Goal: Information Seeking & Learning: Learn about a topic

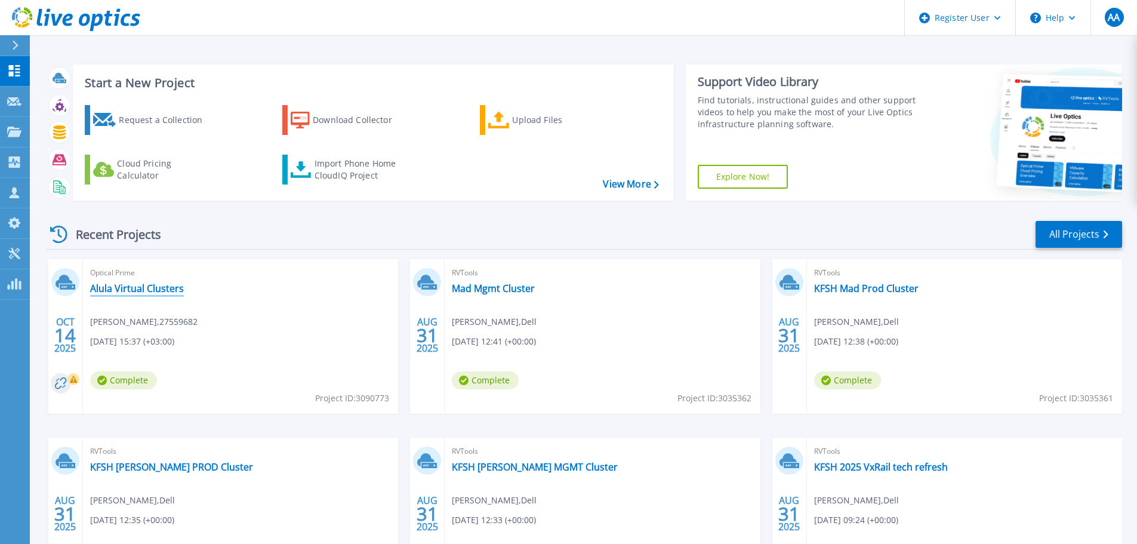
click at [165, 288] on link "Alula Virtual Clusters" at bounding box center [137, 288] width 94 height 12
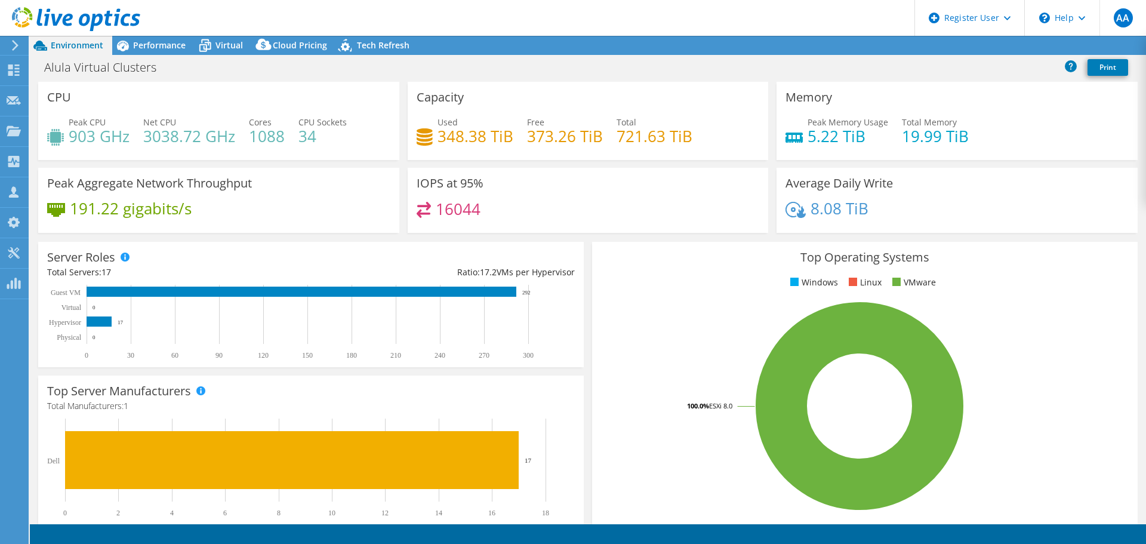
select select "USD"
click at [160, 48] on span "Performance" at bounding box center [159, 44] width 53 height 11
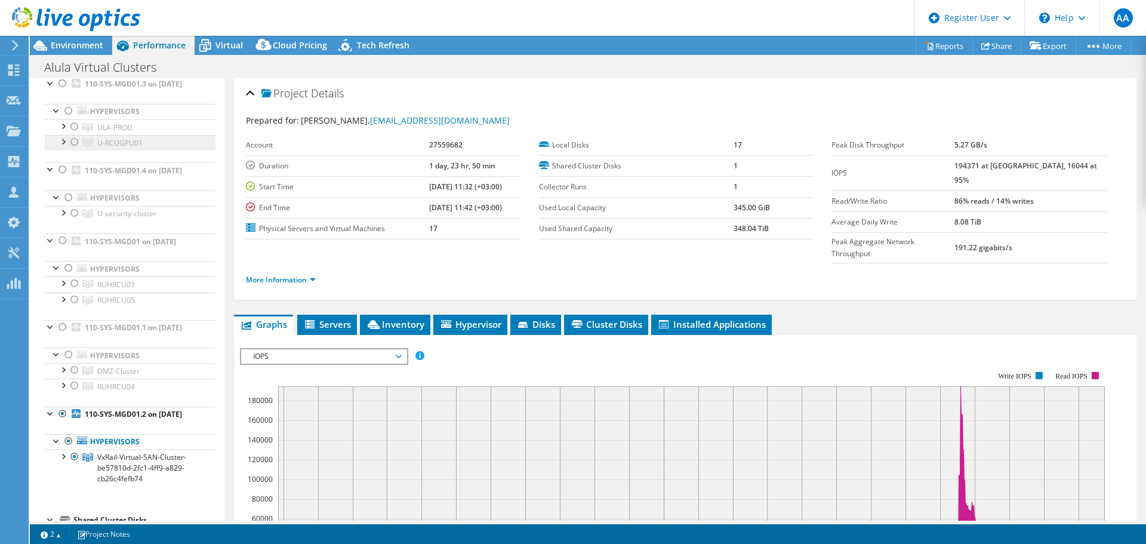
scroll to position [60, 0]
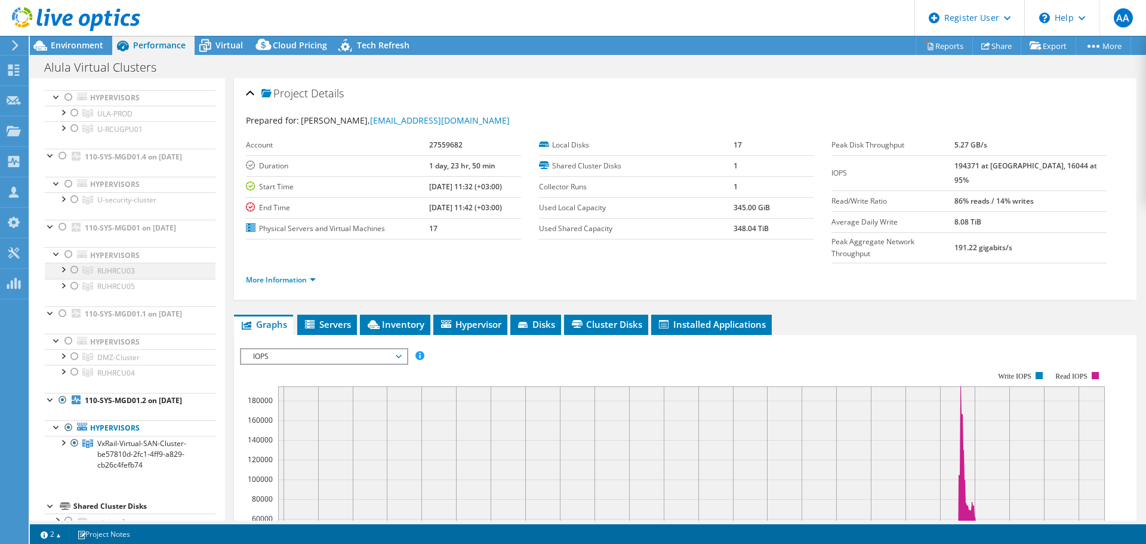
click at [75, 277] on div at bounding box center [75, 270] width 12 height 14
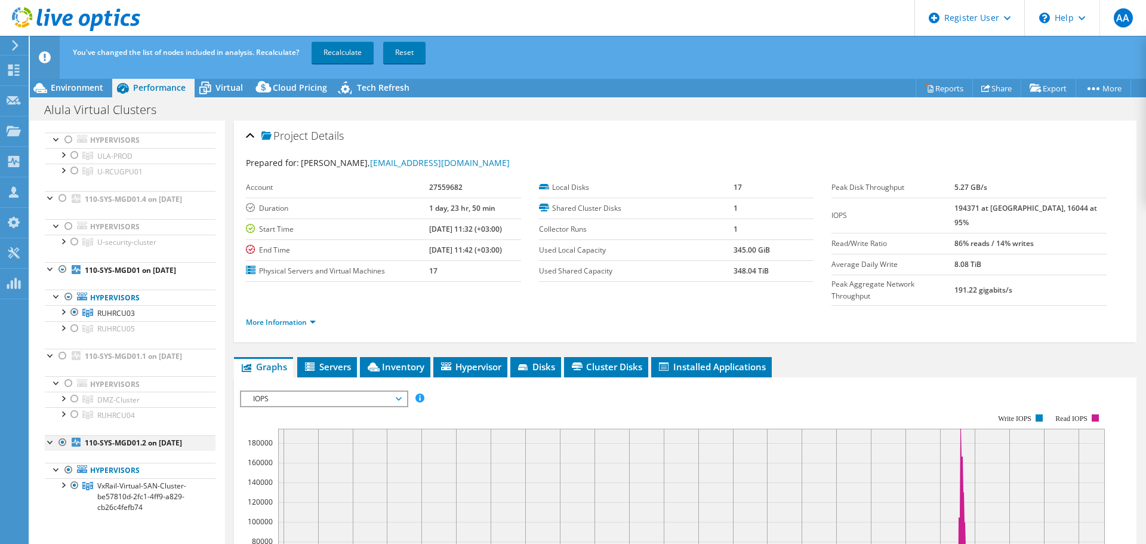
click at [62, 449] on div at bounding box center [63, 442] width 12 height 14
click at [77, 335] on div at bounding box center [75, 328] width 12 height 14
click at [340, 56] on link "Recalculate" at bounding box center [343, 52] width 62 height 21
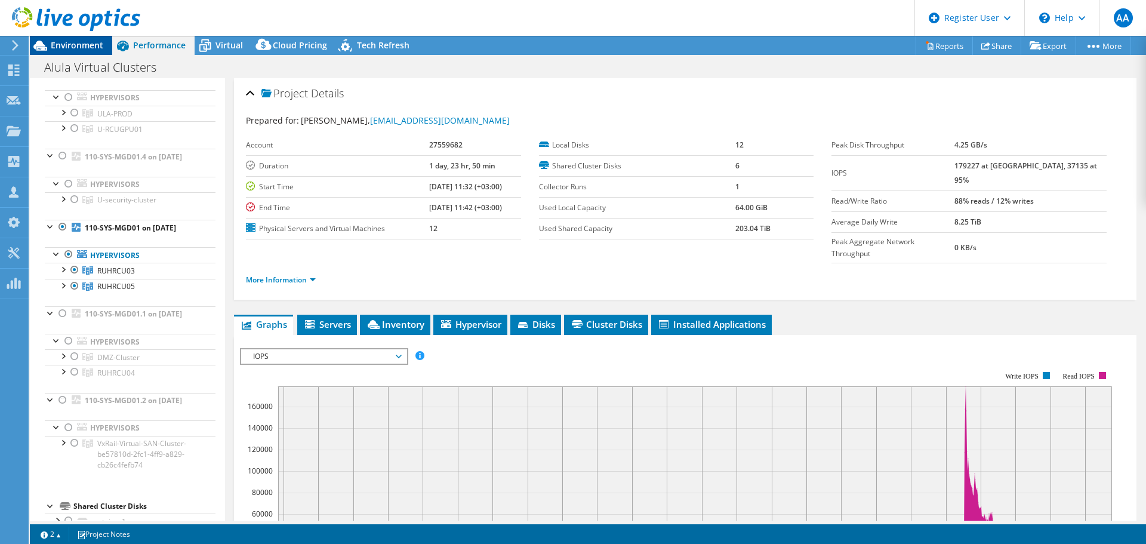
click at [94, 50] on span "Environment" at bounding box center [77, 44] width 53 height 11
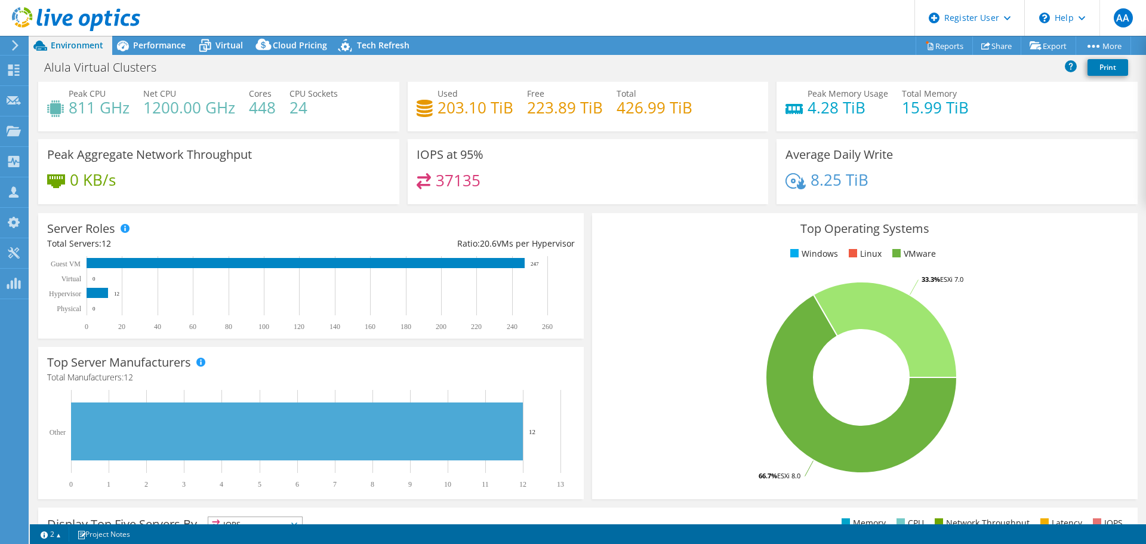
scroll to position [0, 0]
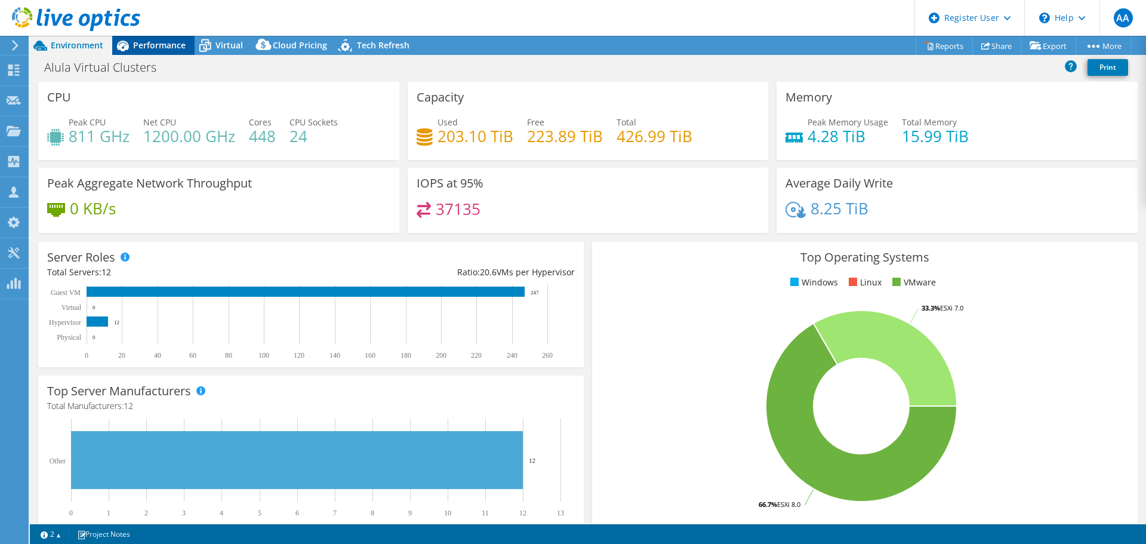
click at [140, 49] on span "Performance" at bounding box center [159, 44] width 53 height 11
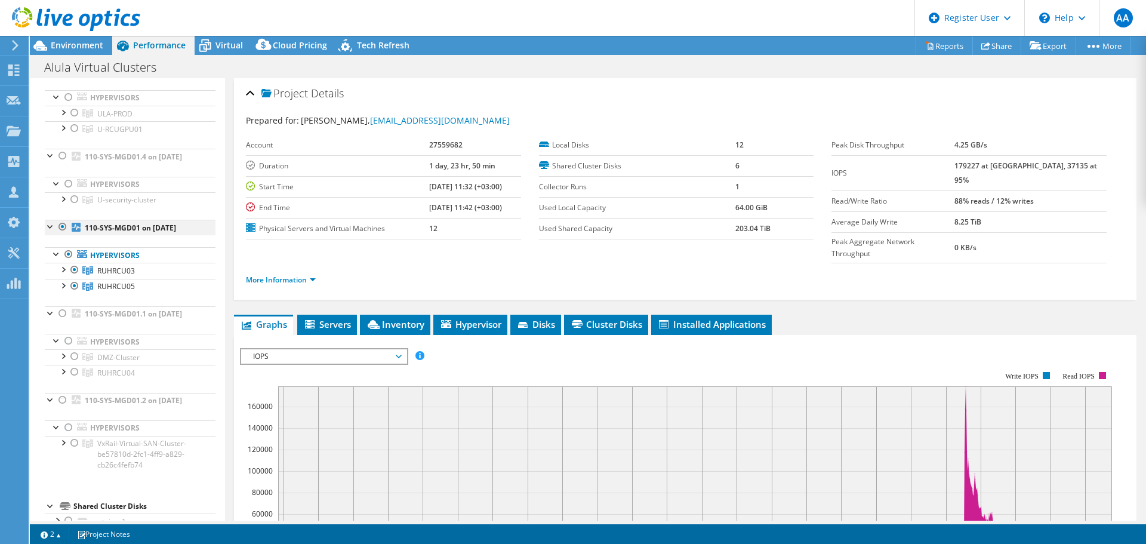
click at [60, 234] on div at bounding box center [63, 227] width 12 height 14
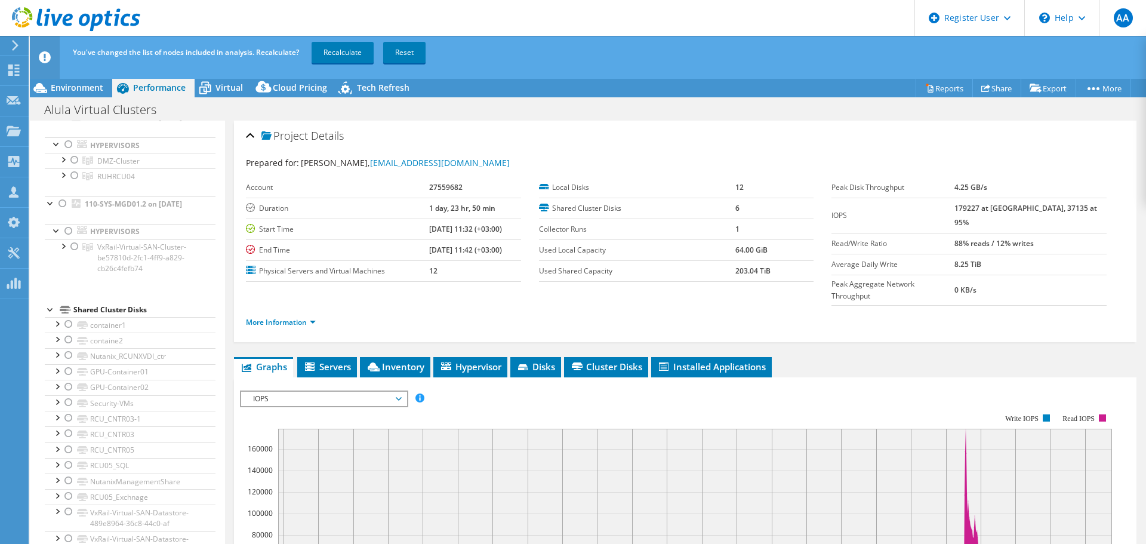
scroll to position [239, 0]
click at [59, 240] on div at bounding box center [63, 234] width 12 height 12
click at [60, 240] on div at bounding box center [63, 234] width 12 height 12
click at [50, 374] on div at bounding box center [51, 368] width 12 height 12
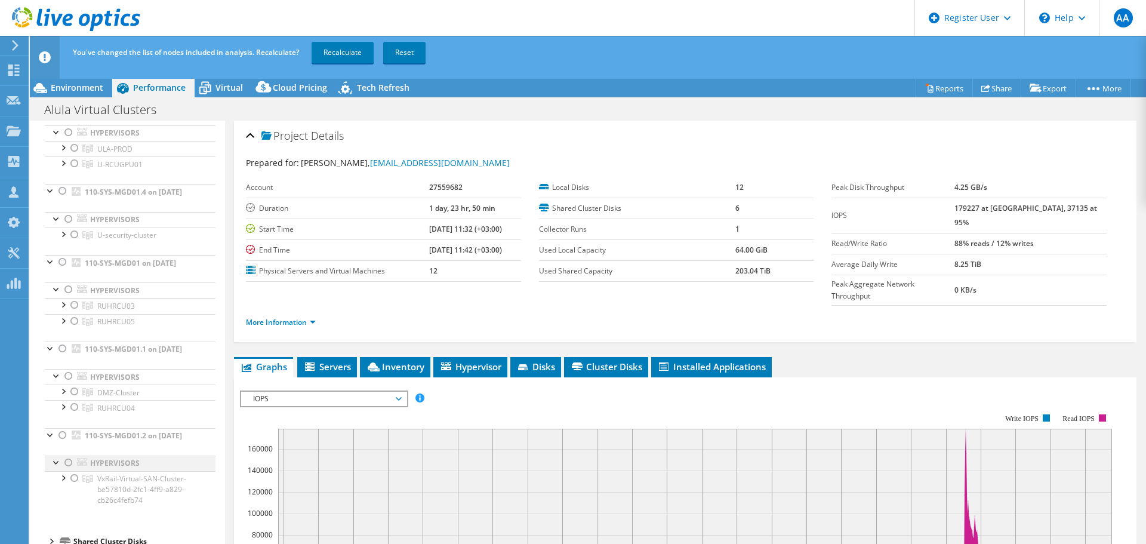
click at [70, 460] on div at bounding box center [69, 462] width 12 height 14
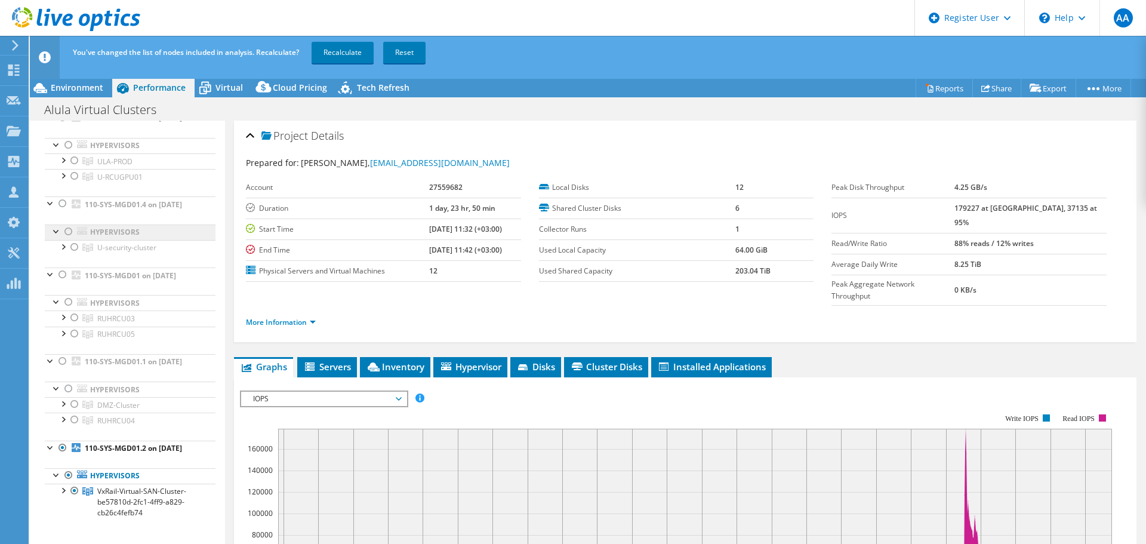
scroll to position [0, 0]
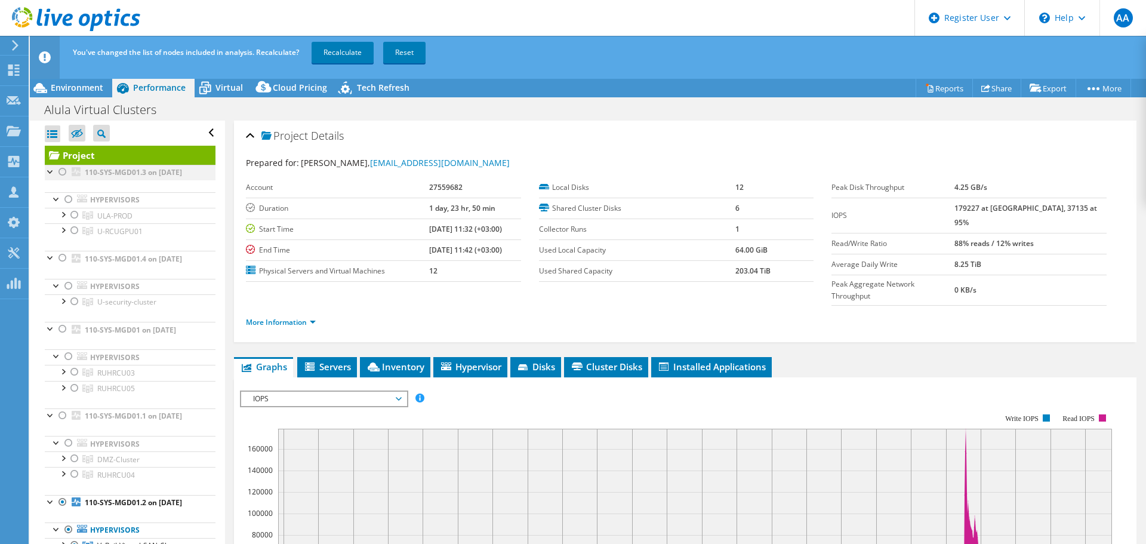
click at [62, 170] on div at bounding box center [63, 172] width 12 height 14
click at [62, 220] on div at bounding box center [63, 214] width 12 height 12
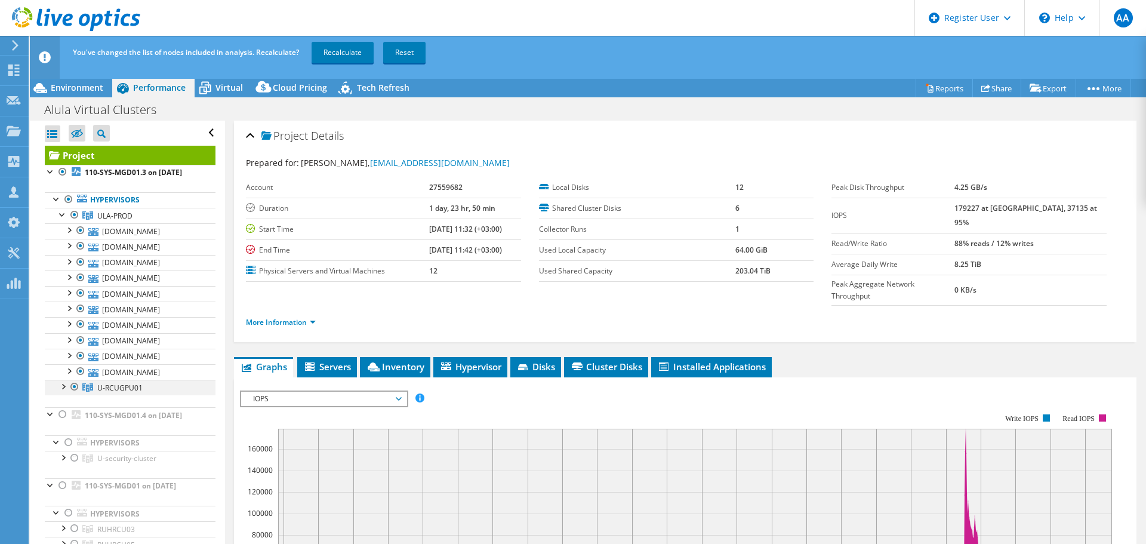
click at [64, 392] on div at bounding box center [63, 386] width 12 height 12
click at [48, 174] on div at bounding box center [51, 171] width 12 height 12
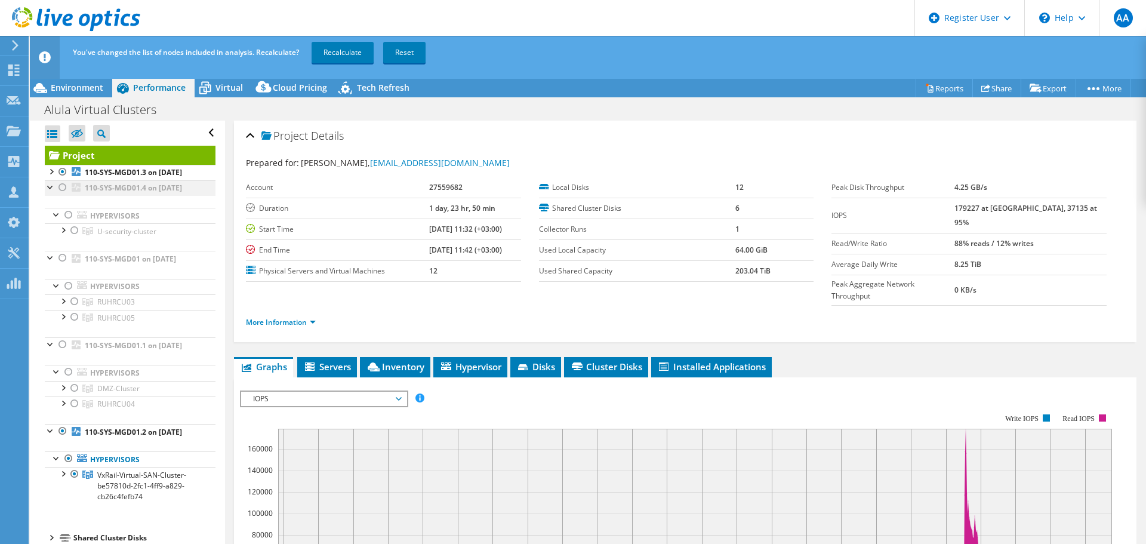
click at [60, 195] on div at bounding box center [63, 187] width 12 height 14
click at [51, 171] on div at bounding box center [51, 171] width 12 height 12
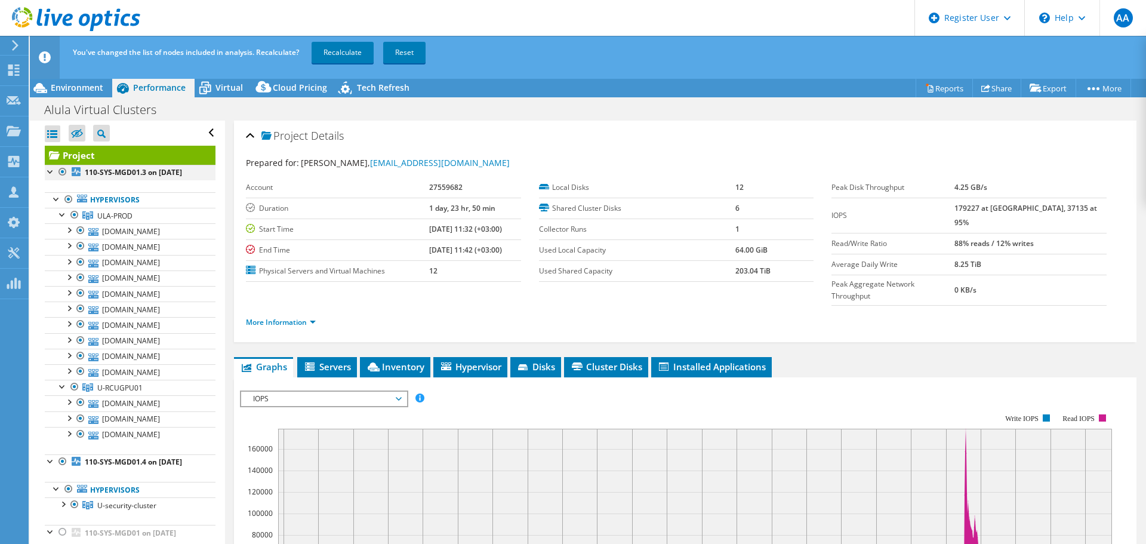
click at [51, 170] on div at bounding box center [51, 171] width 12 height 12
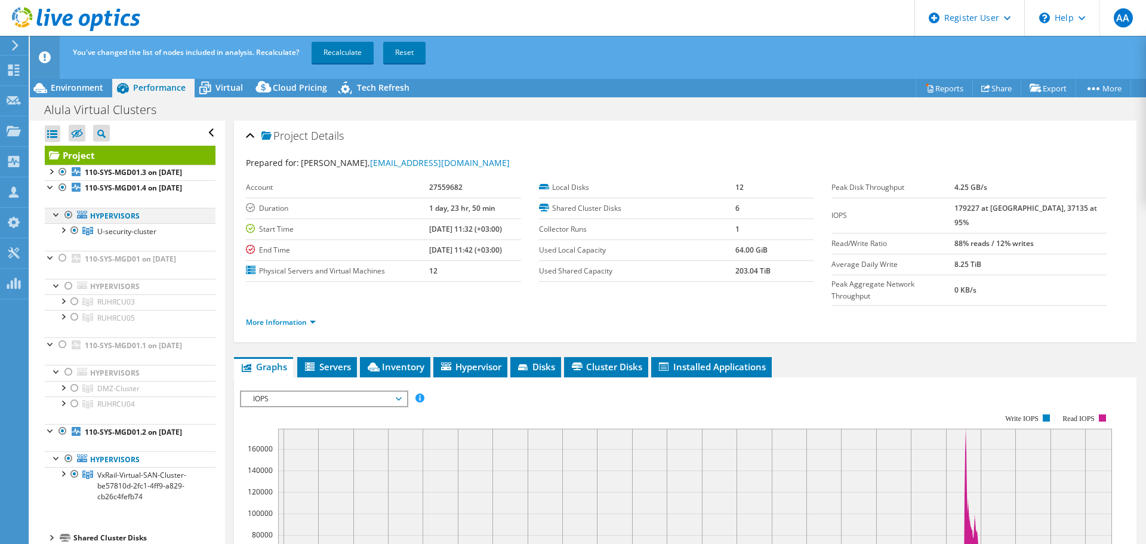
click at [53, 220] on div at bounding box center [57, 214] width 12 height 12
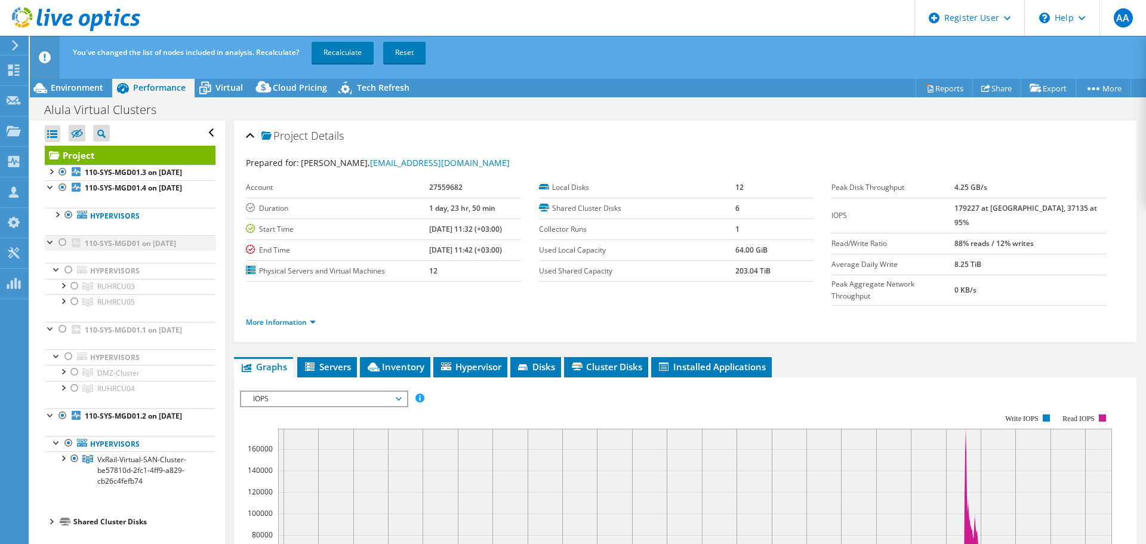
click at [65, 250] on div at bounding box center [63, 242] width 12 height 14
click at [49, 247] on div at bounding box center [51, 241] width 12 height 12
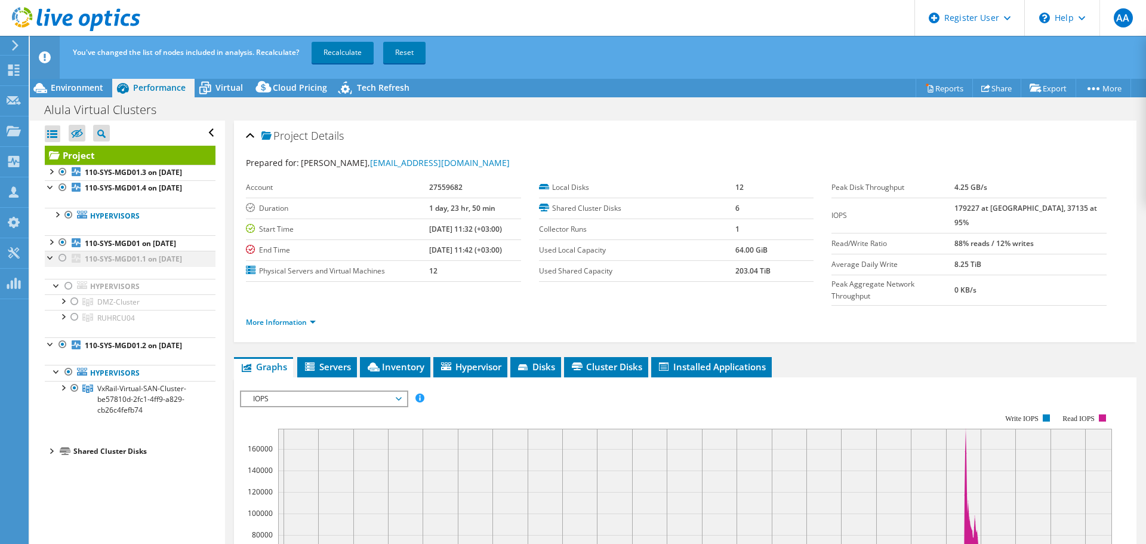
click at [60, 265] on div at bounding box center [63, 258] width 12 height 14
click at [48, 263] on div at bounding box center [51, 257] width 12 height 12
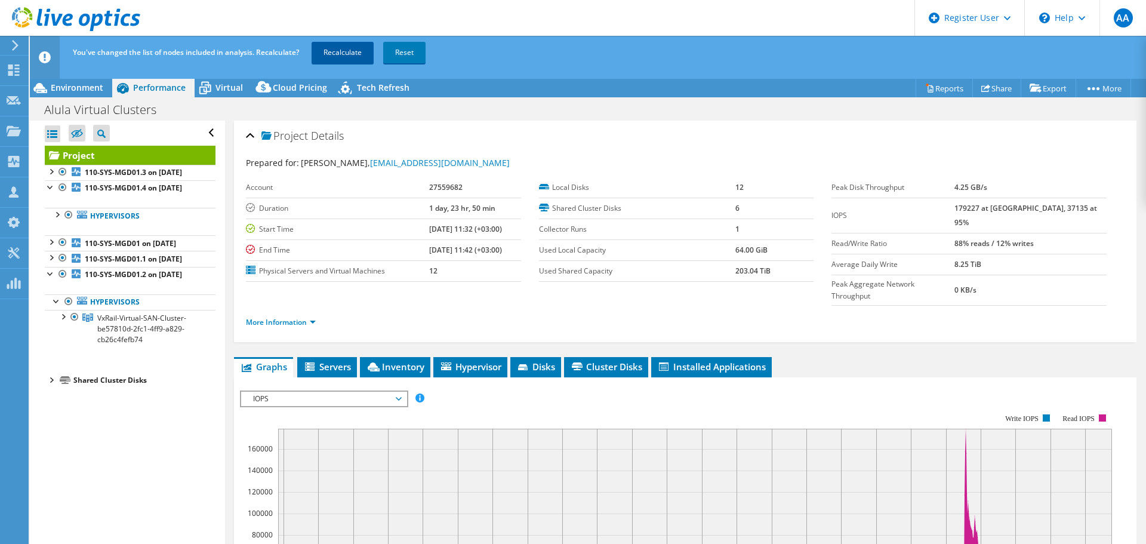
click at [349, 54] on link "Recalculate" at bounding box center [343, 52] width 62 height 21
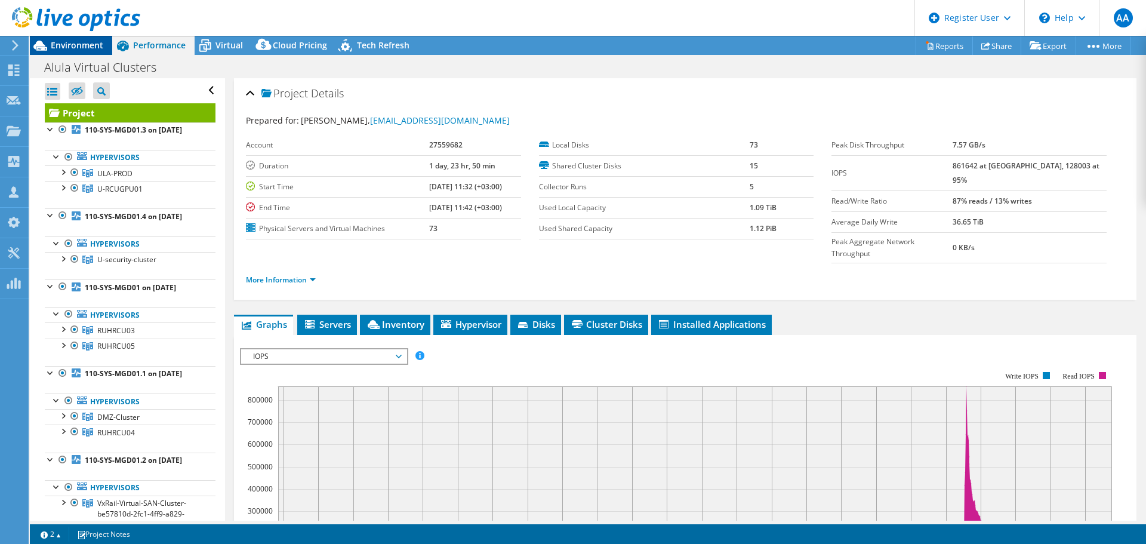
click at [82, 45] on span "Environment" at bounding box center [77, 44] width 53 height 11
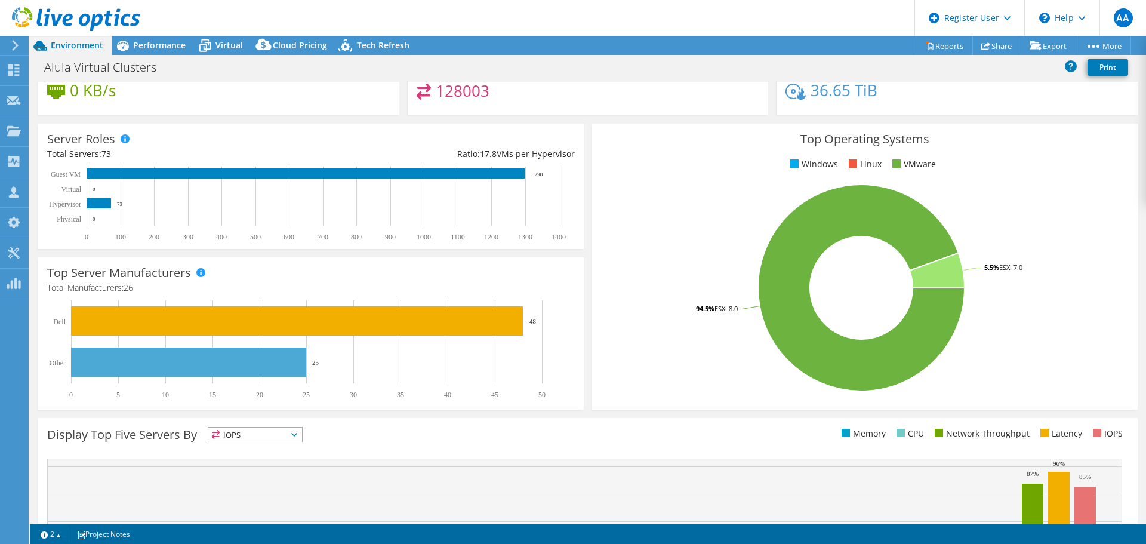
scroll to position [119, 0]
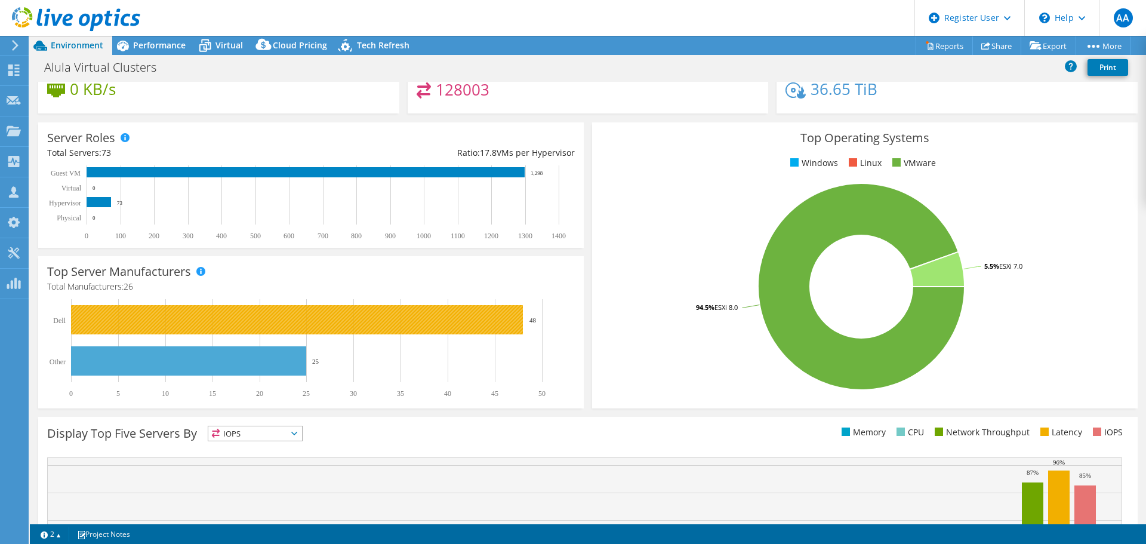
click at [423, 326] on rect at bounding box center [297, 319] width 452 height 29
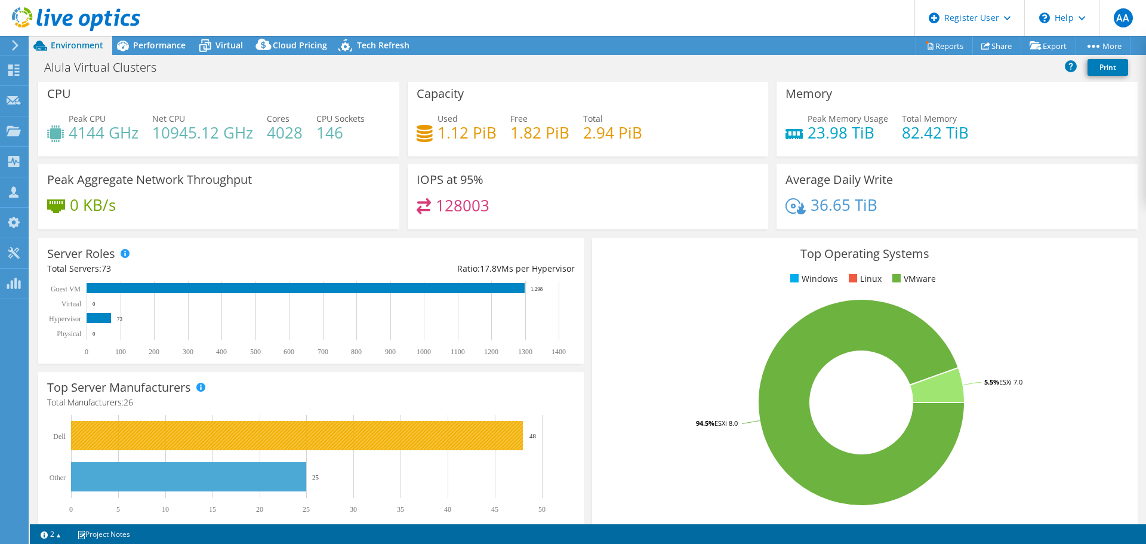
scroll to position [0, 0]
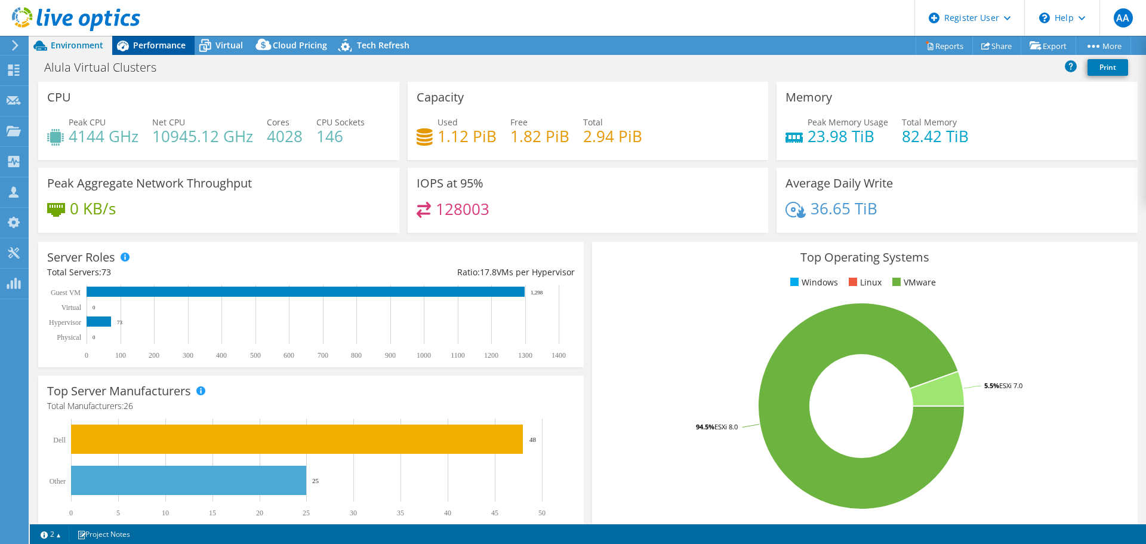
click at [174, 46] on span "Performance" at bounding box center [159, 44] width 53 height 11
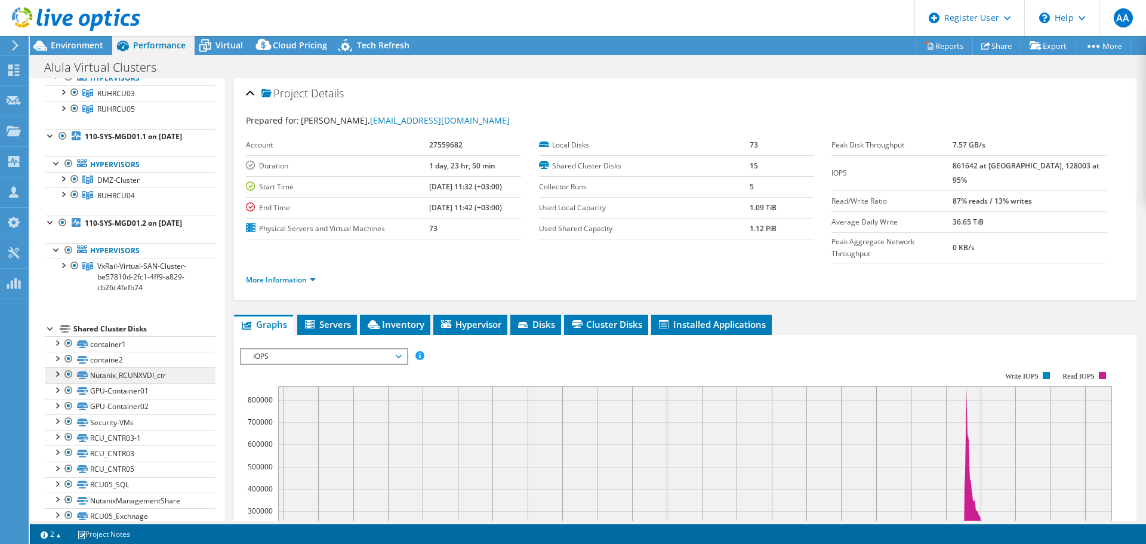
scroll to position [239, 0]
click at [56, 43] on span "Environment" at bounding box center [77, 44] width 53 height 11
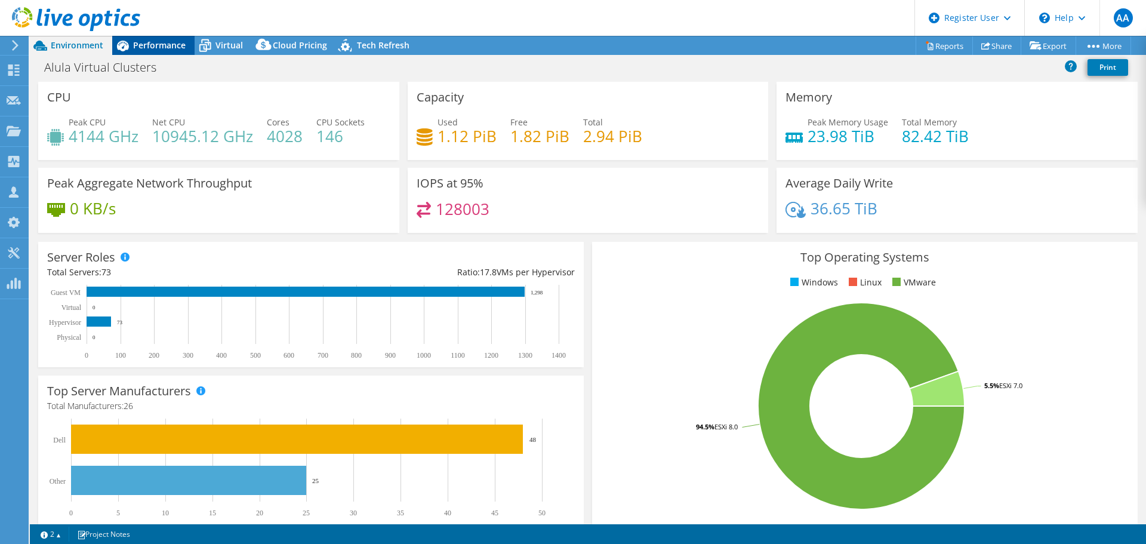
click at [165, 47] on span "Performance" at bounding box center [159, 44] width 53 height 11
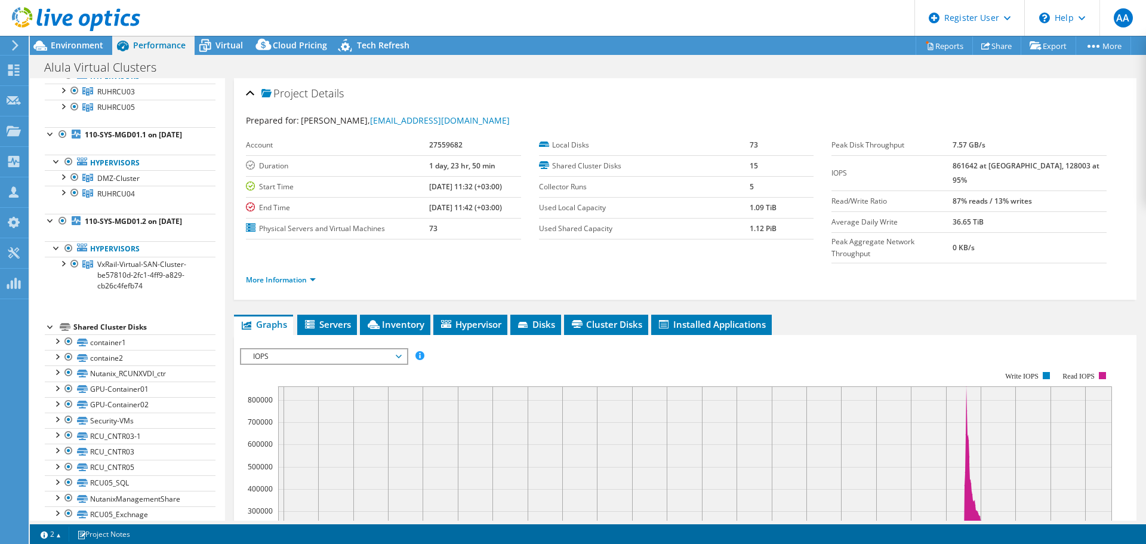
drag, startPoint x: 321, startPoint y: 300, endPoint x: 292, endPoint y: 300, distance: 29.2
click at [321, 318] on span "Servers" at bounding box center [327, 324] width 48 height 12
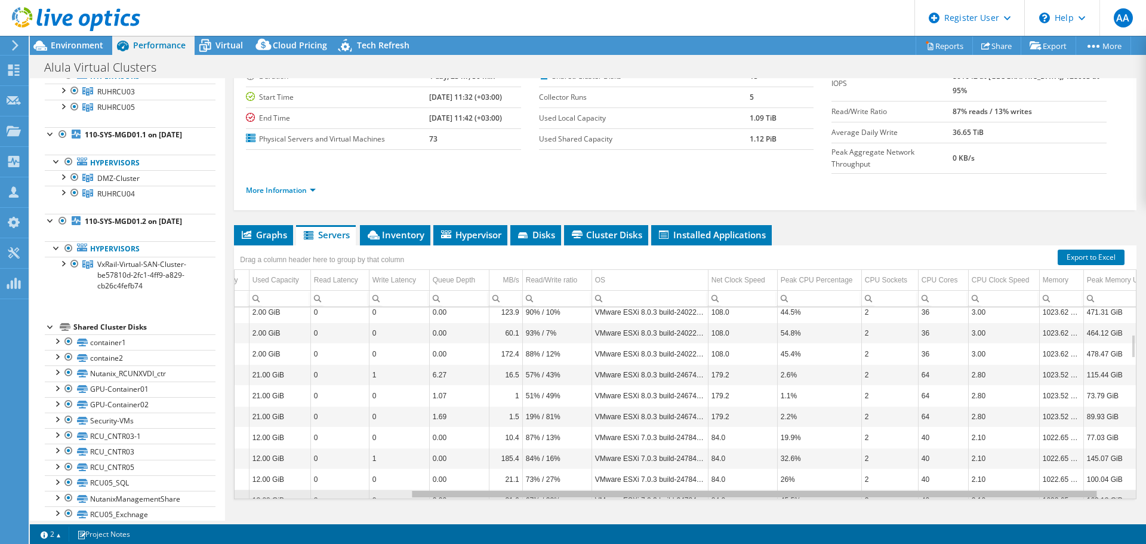
scroll to position [0, 0]
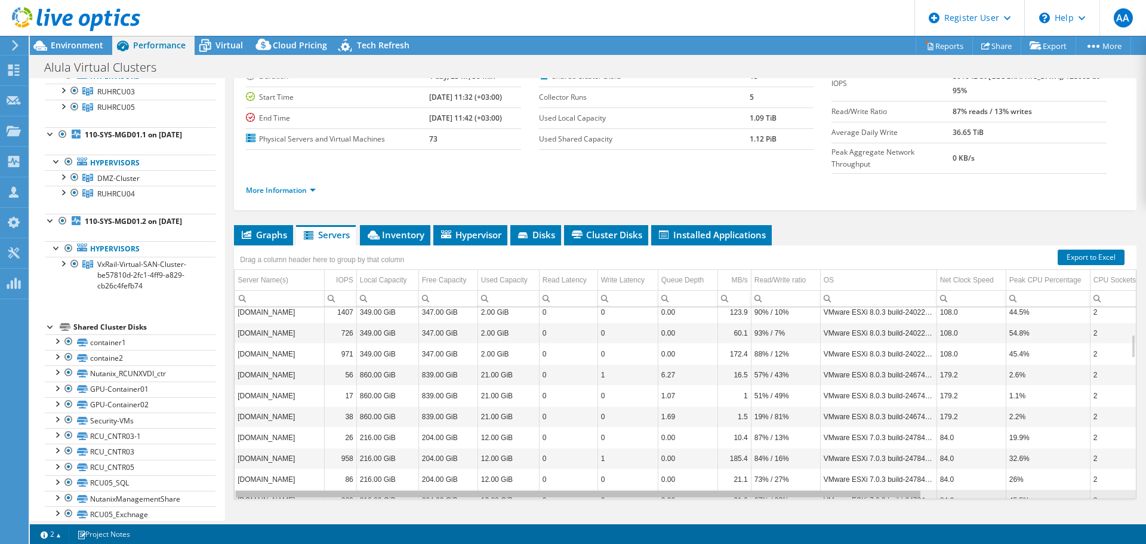
drag, startPoint x: 717, startPoint y: 475, endPoint x: 555, endPoint y: 430, distance: 168.6
click at [555, 430] on body "AA Dell User Anas AlRijjal Anas.Alrijjal@dell.com Dell My Profile Log Out \n He…" at bounding box center [573, 272] width 1146 height 544
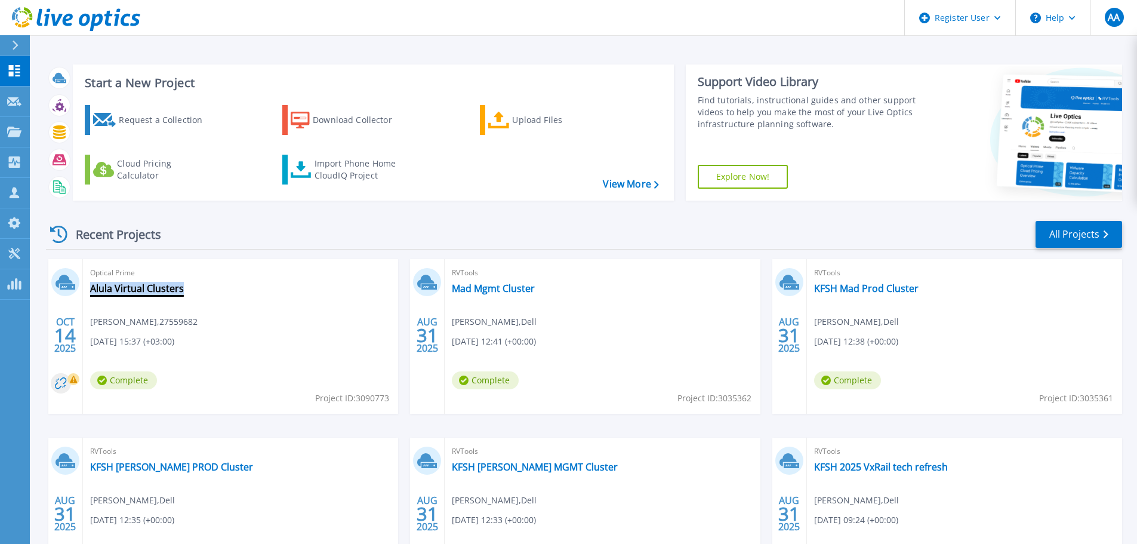
drag, startPoint x: 190, startPoint y: 288, endPoint x: 92, endPoint y: 290, distance: 98.5
click at [92, 290] on div "Optical Prime Alula Virtual Clusters Abdulmajeed Alnawfal , 27559682 10/14/2025…" at bounding box center [240, 336] width 315 height 155
copy link "Alula Virtual Clusters"
click at [130, 289] on link "Alula Virtual Clusters" at bounding box center [137, 288] width 94 height 12
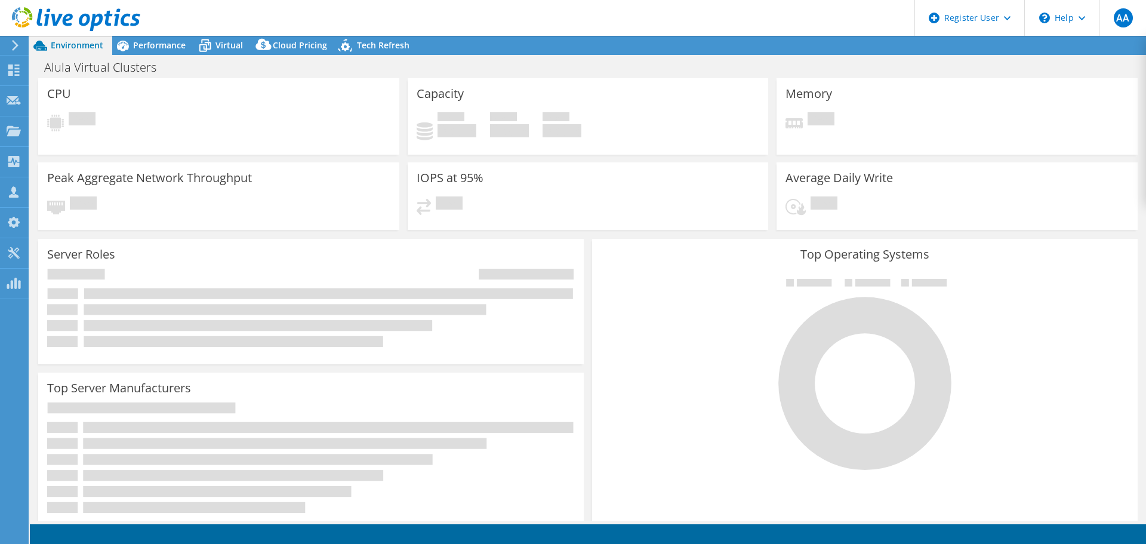
select select "USD"
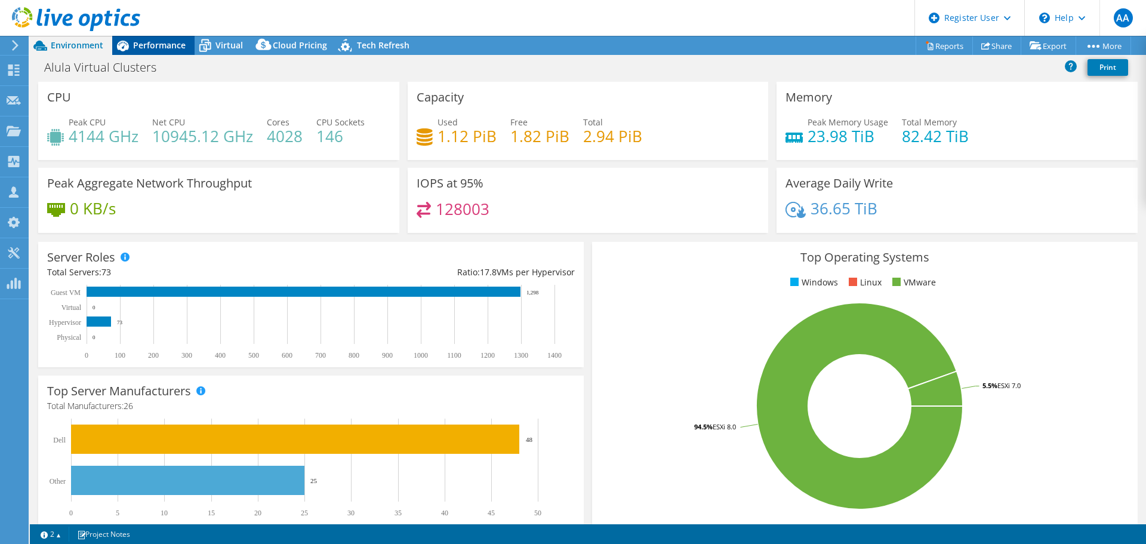
click at [140, 50] on span "Performance" at bounding box center [159, 44] width 53 height 11
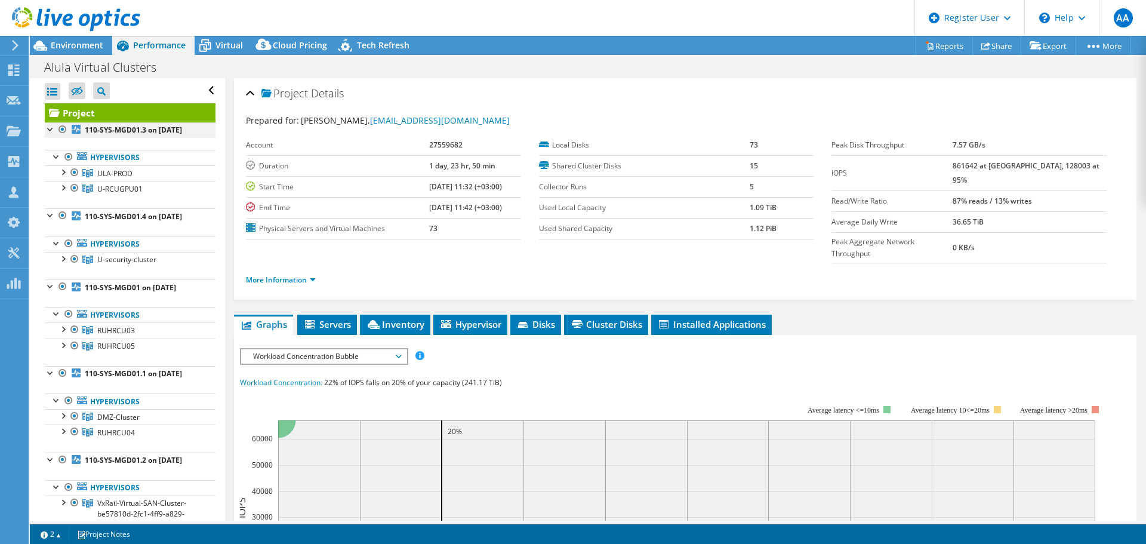
click at [47, 128] on div at bounding box center [51, 128] width 12 height 12
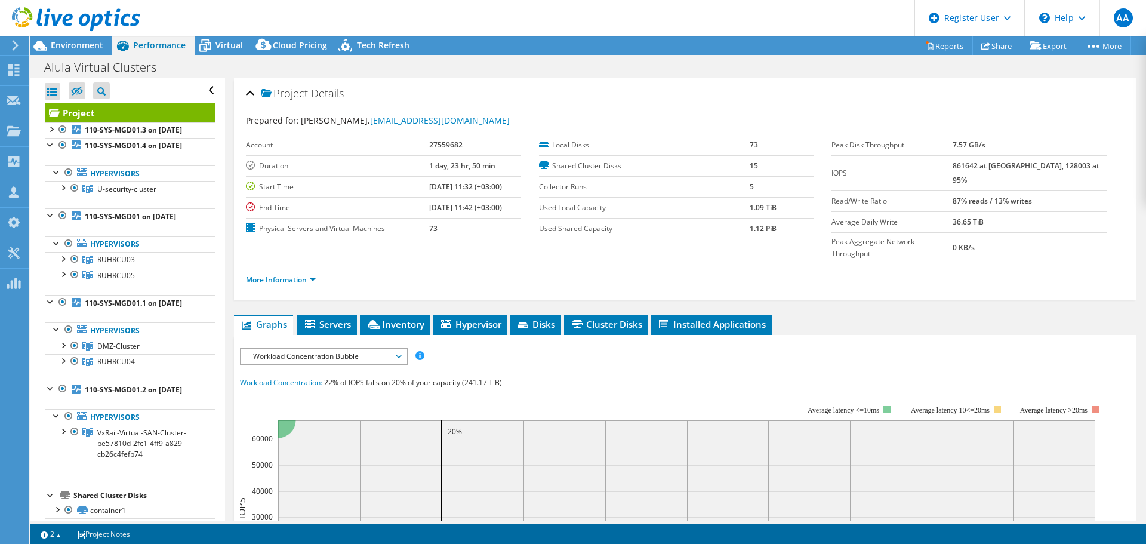
drag, startPoint x: 47, startPoint y: 128, endPoint x: 153, endPoint y: 113, distance: 107.3
click at [163, 110] on link "Project" at bounding box center [130, 112] width 171 height 19
click at [53, 248] on div at bounding box center [57, 242] width 12 height 12
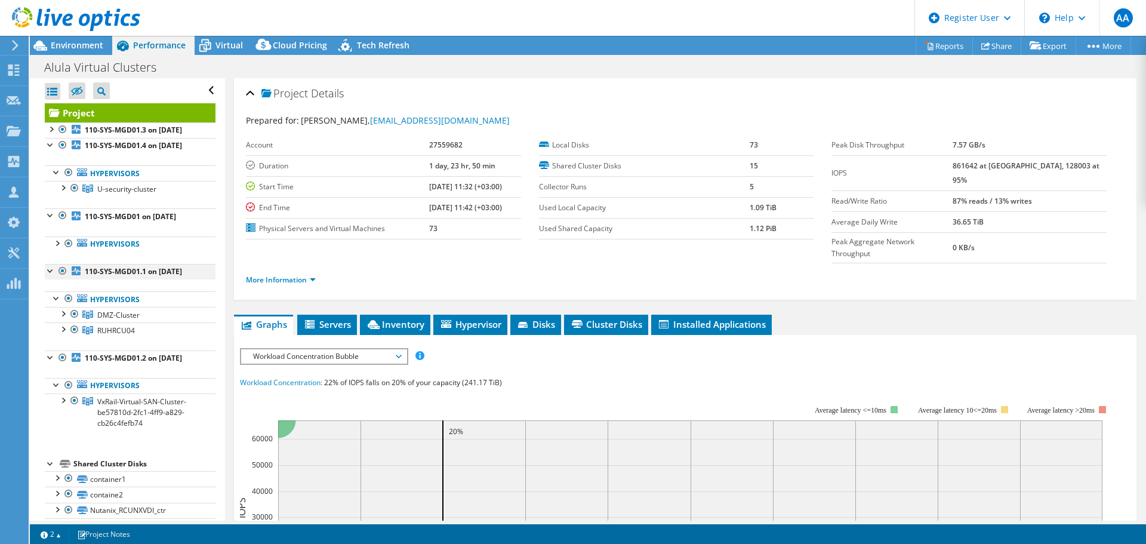
click at [51, 276] on div at bounding box center [51, 270] width 12 height 12
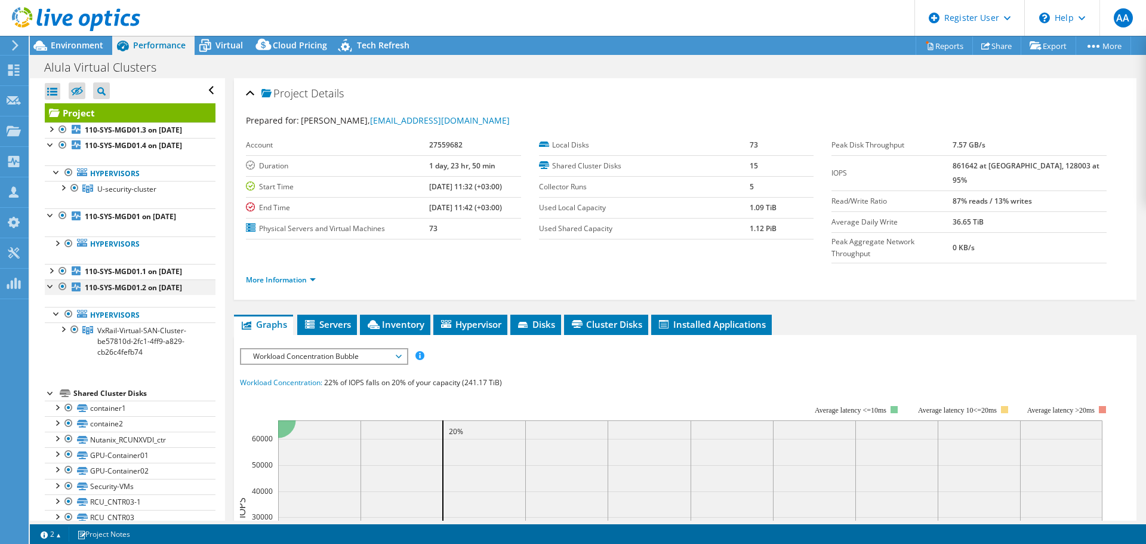
click at [51, 291] on div at bounding box center [51, 285] width 12 height 12
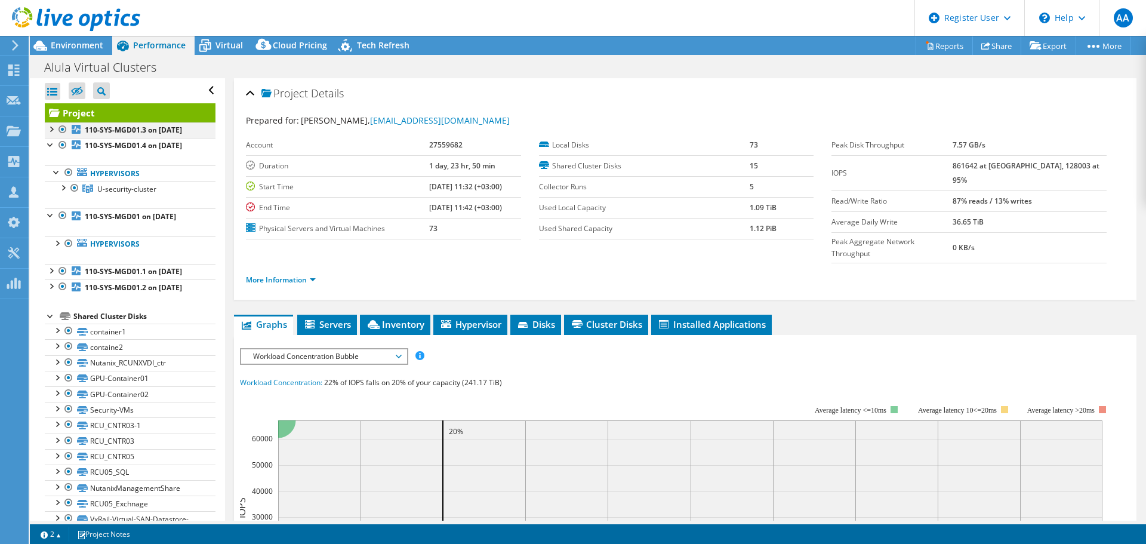
click at [53, 129] on div at bounding box center [51, 128] width 12 height 12
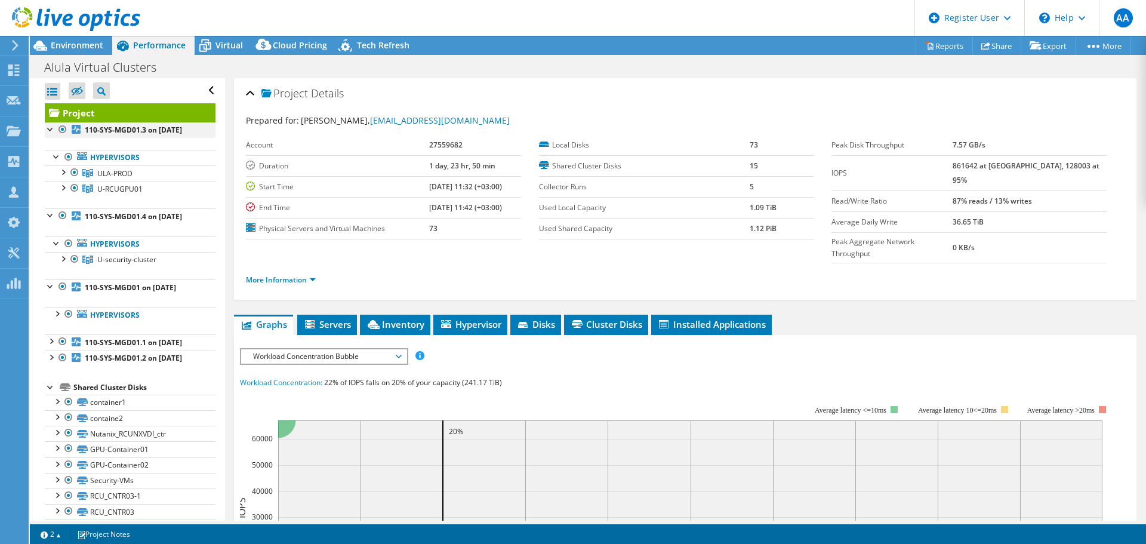
click at [50, 129] on div at bounding box center [51, 128] width 12 height 12
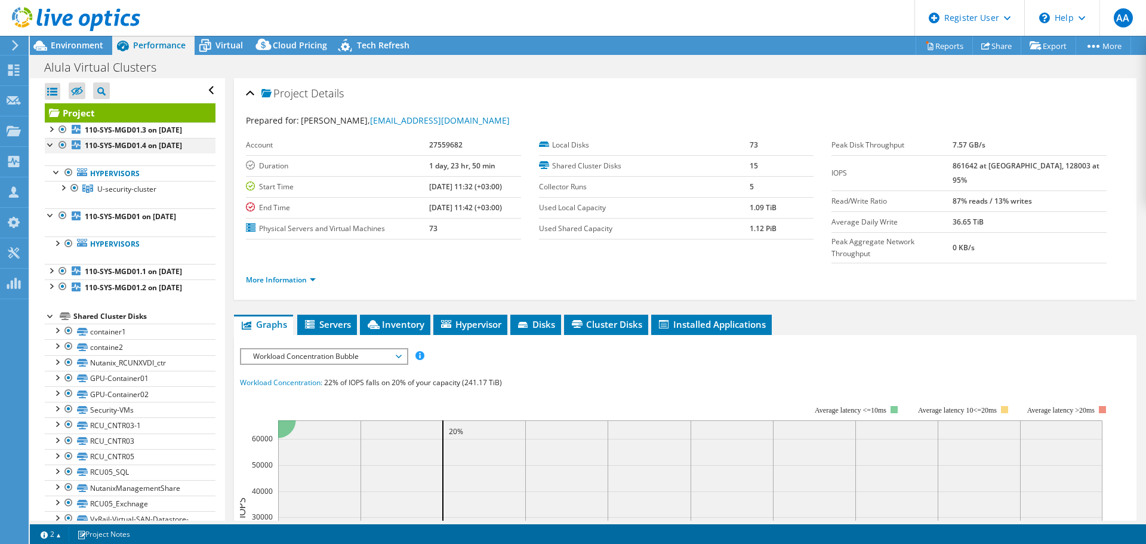
click at [50, 150] on div at bounding box center [51, 144] width 12 height 12
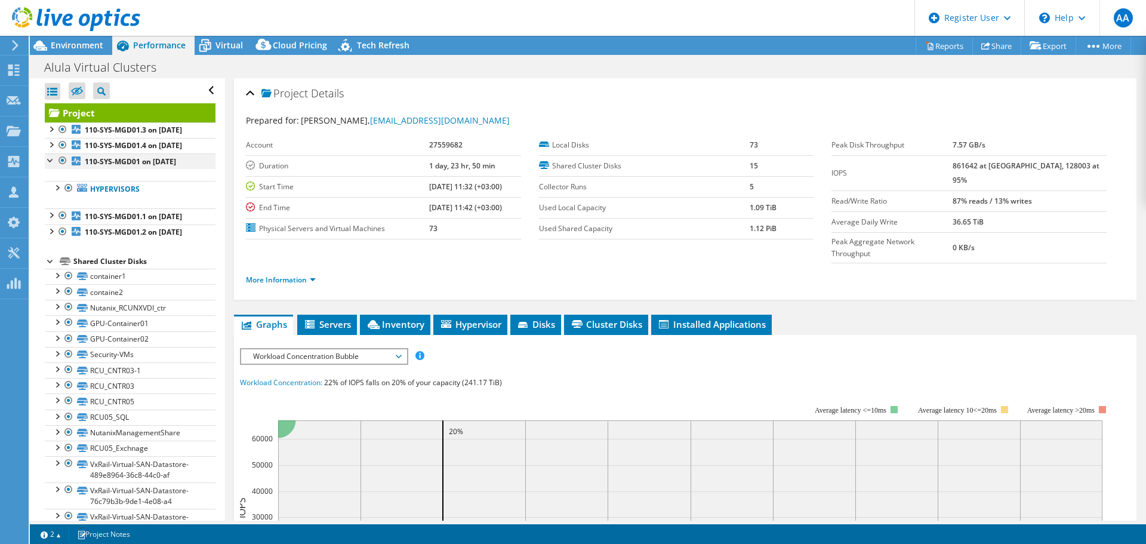
click at [47, 165] on div at bounding box center [51, 159] width 12 height 12
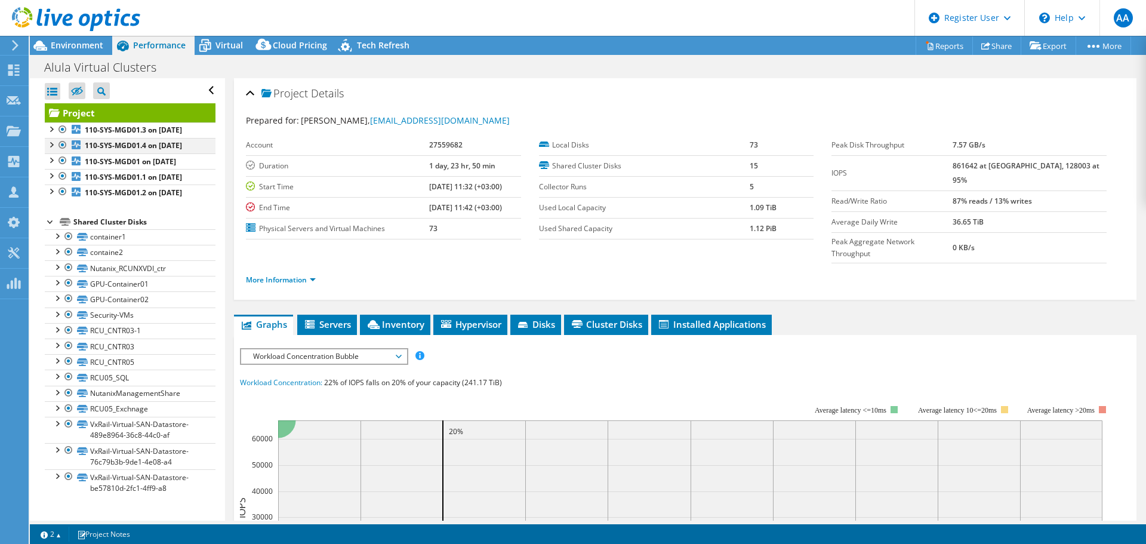
click at [60, 152] on div at bounding box center [63, 145] width 12 height 14
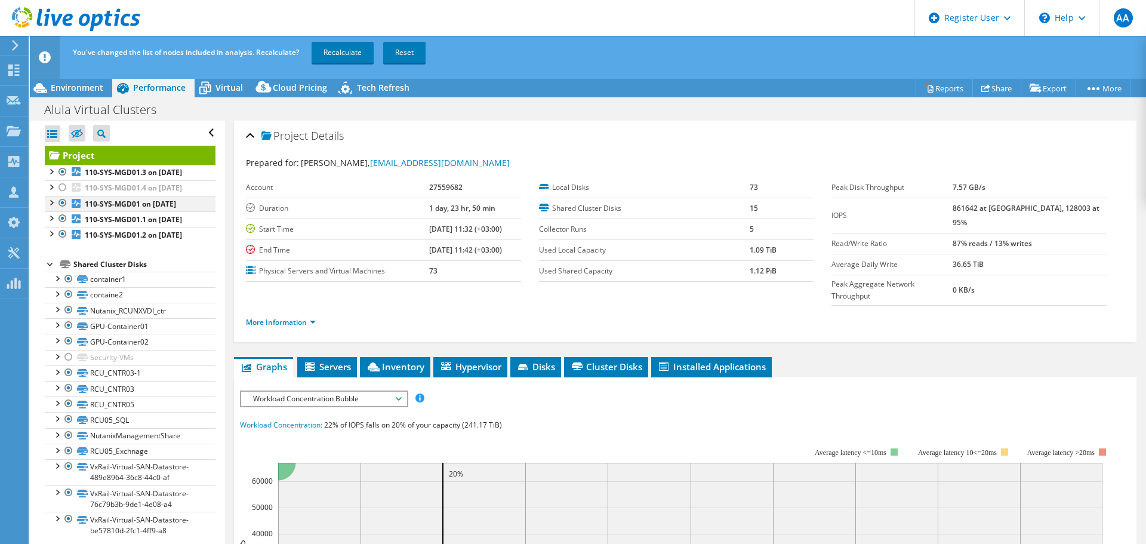
click at [61, 210] on div at bounding box center [63, 203] width 12 height 14
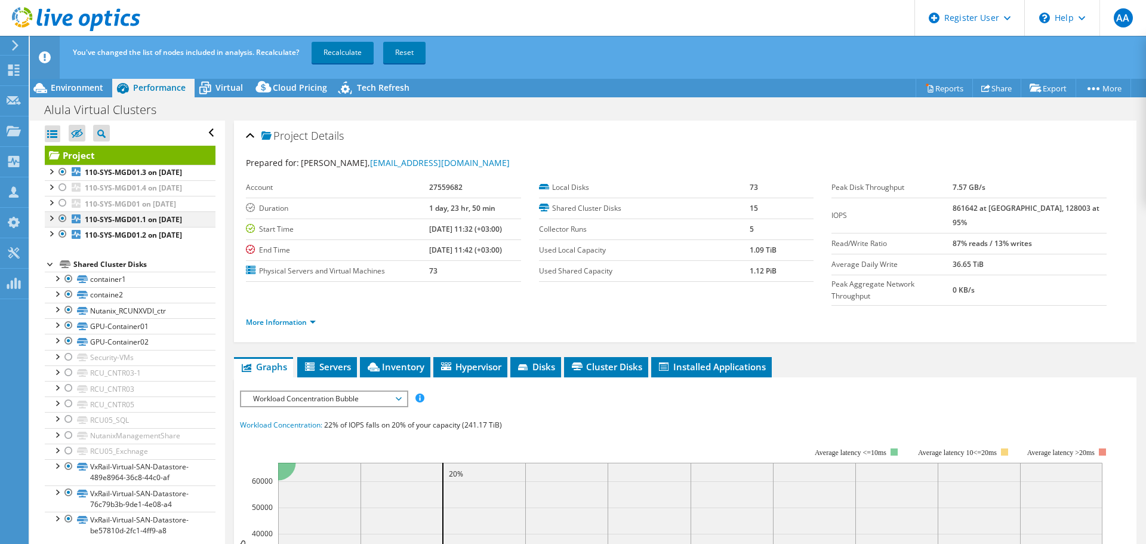
click at [59, 226] on div at bounding box center [63, 218] width 12 height 14
click at [63, 241] on div at bounding box center [63, 234] width 12 height 14
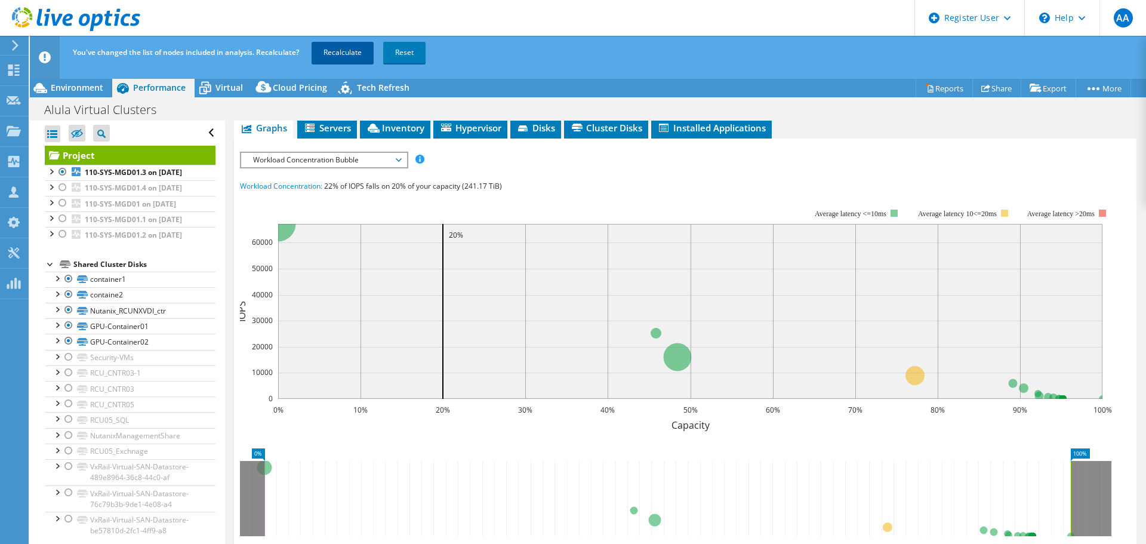
click at [336, 52] on link "Recalculate" at bounding box center [343, 52] width 62 height 21
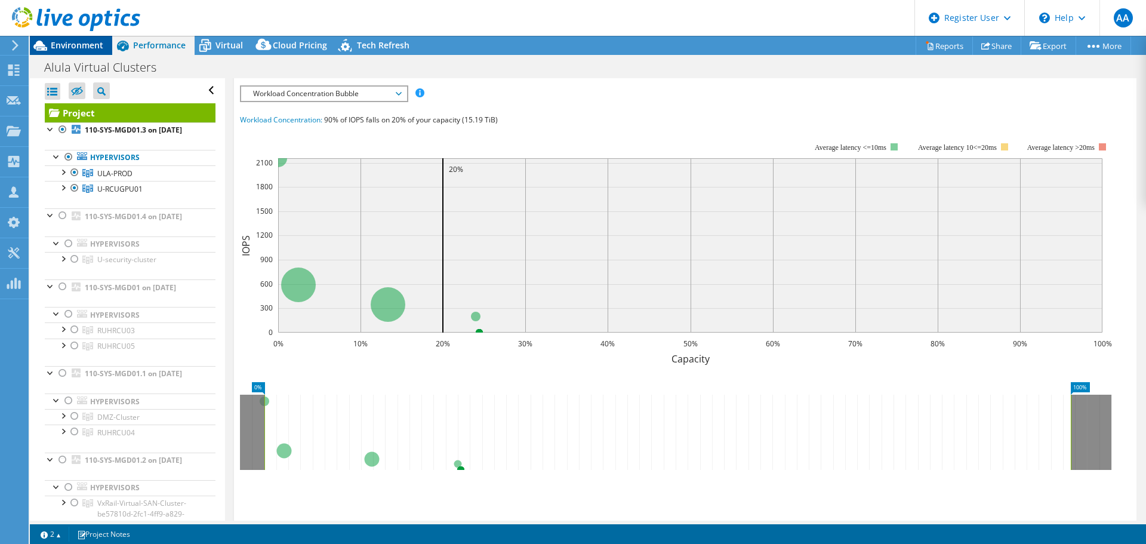
click at [83, 45] on span "Environment" at bounding box center [77, 44] width 53 height 11
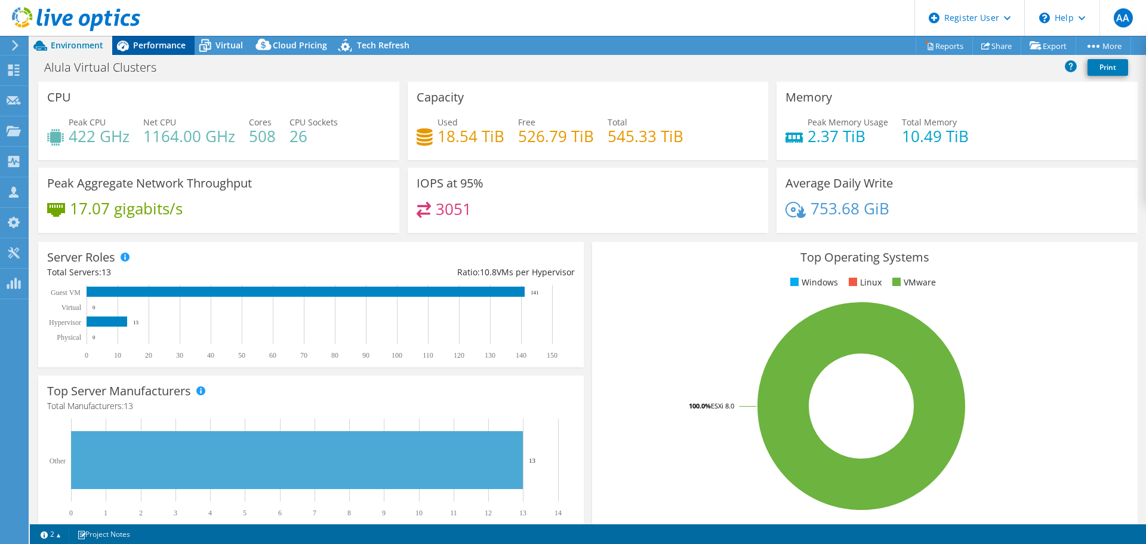
click at [166, 45] on span "Performance" at bounding box center [159, 44] width 53 height 11
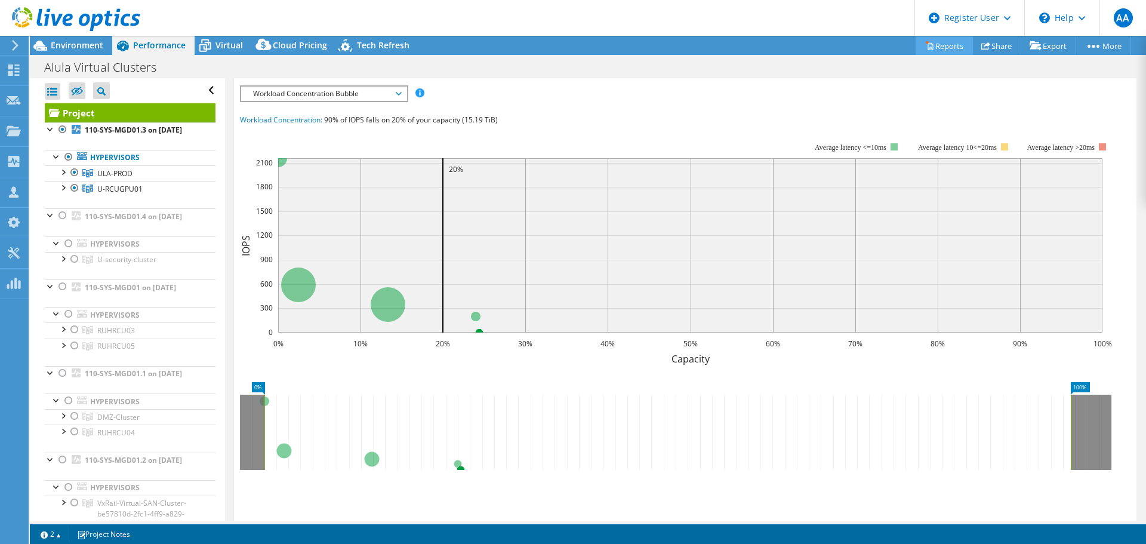
click at [925, 45] on icon at bounding box center [929, 45] width 9 height 9
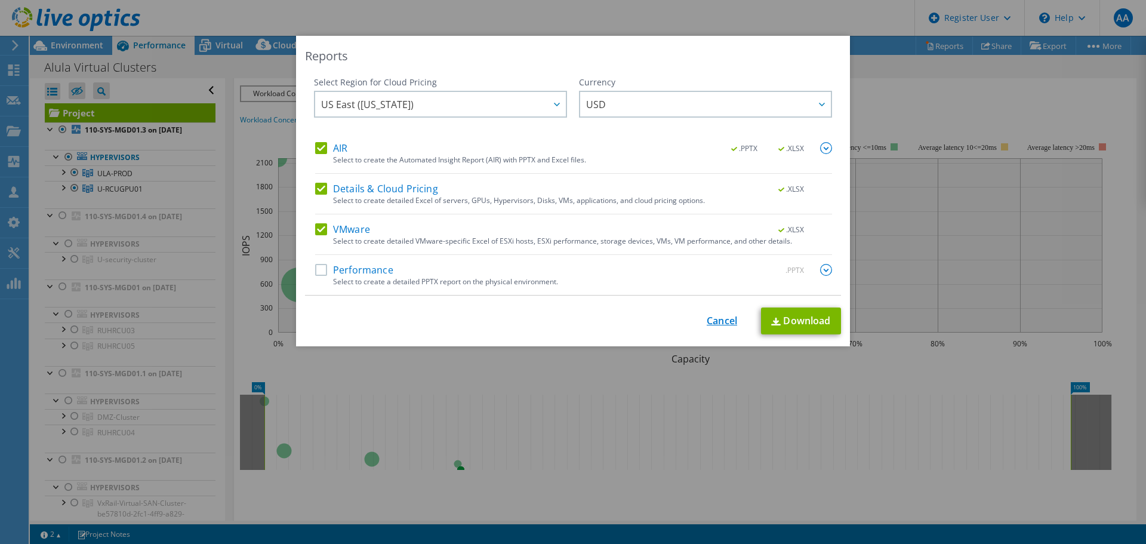
click at [707, 323] on link "Cancel" at bounding box center [722, 320] width 30 height 11
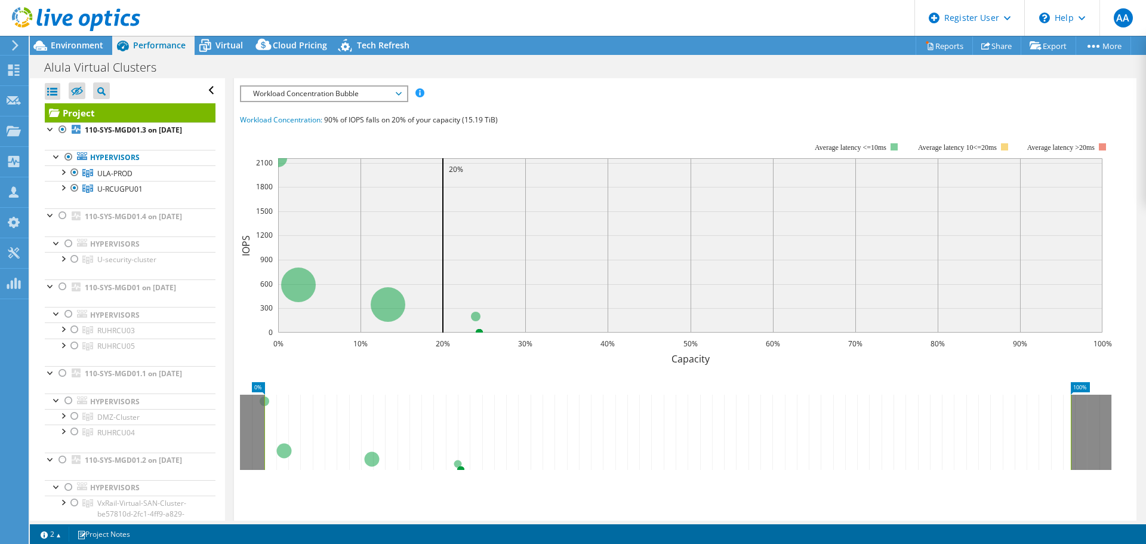
drag, startPoint x: 62, startPoint y: 130, endPoint x: 510, endPoint y: 112, distance: 448.0
click at [529, 121] on div "Workload Concentration: 90% of IOPS falls on 20% of your capacity (15.19 TiB)" at bounding box center [685, 119] width 891 height 13
click at [94, 50] on span "Environment" at bounding box center [77, 44] width 53 height 11
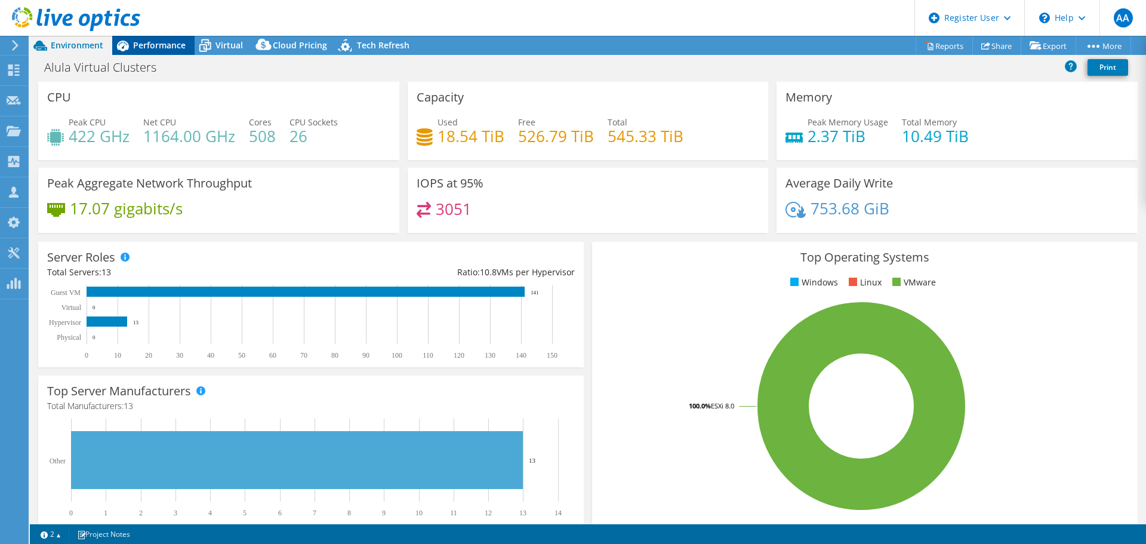
click at [149, 41] on span "Performance" at bounding box center [159, 44] width 53 height 11
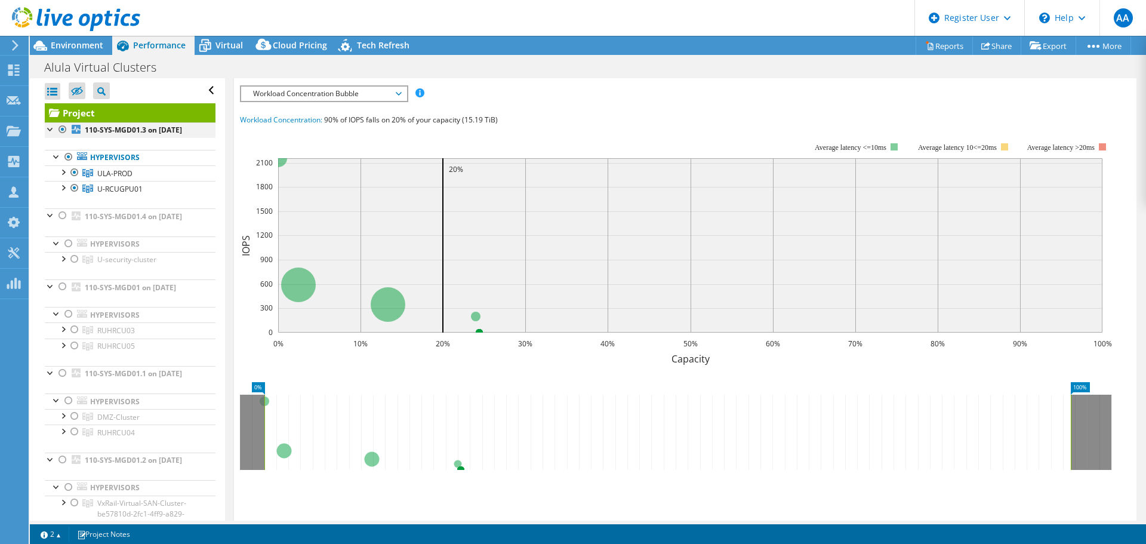
click at [61, 130] on div at bounding box center [63, 129] width 12 height 14
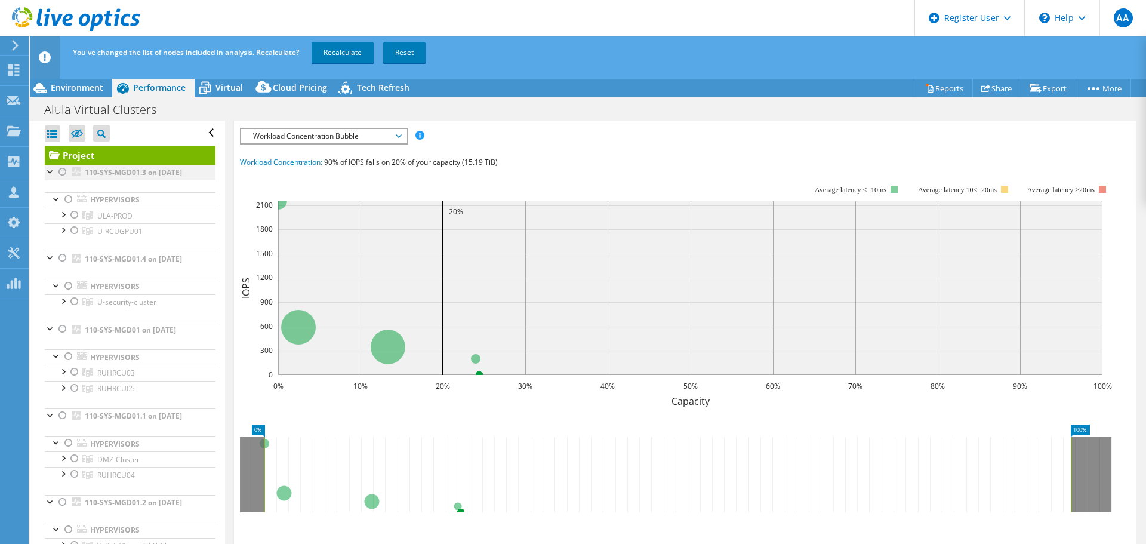
click at [48, 171] on div at bounding box center [51, 171] width 12 height 12
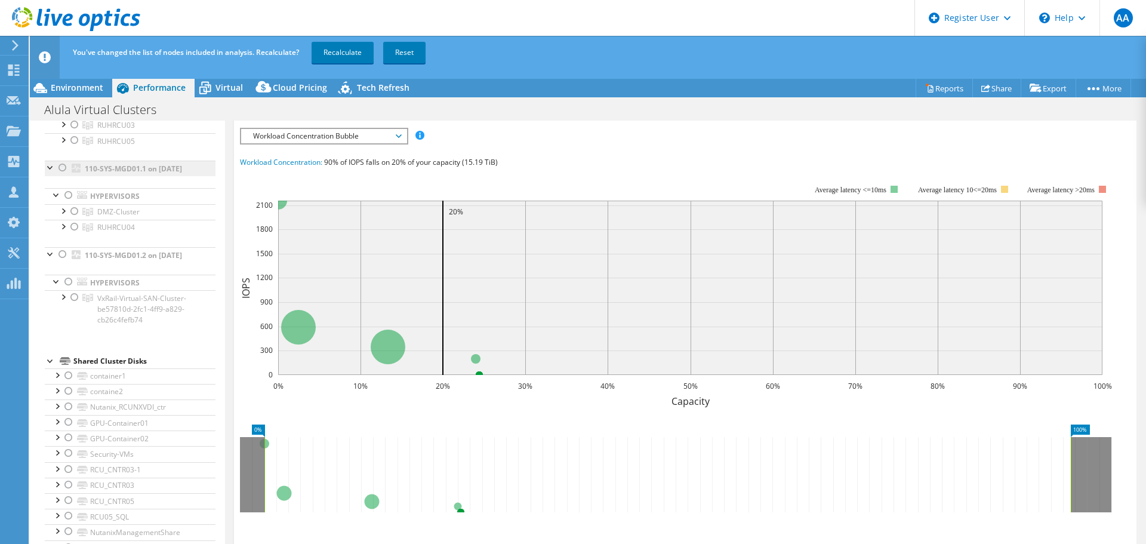
scroll to position [179, 0]
click at [60, 259] on div at bounding box center [63, 252] width 12 height 14
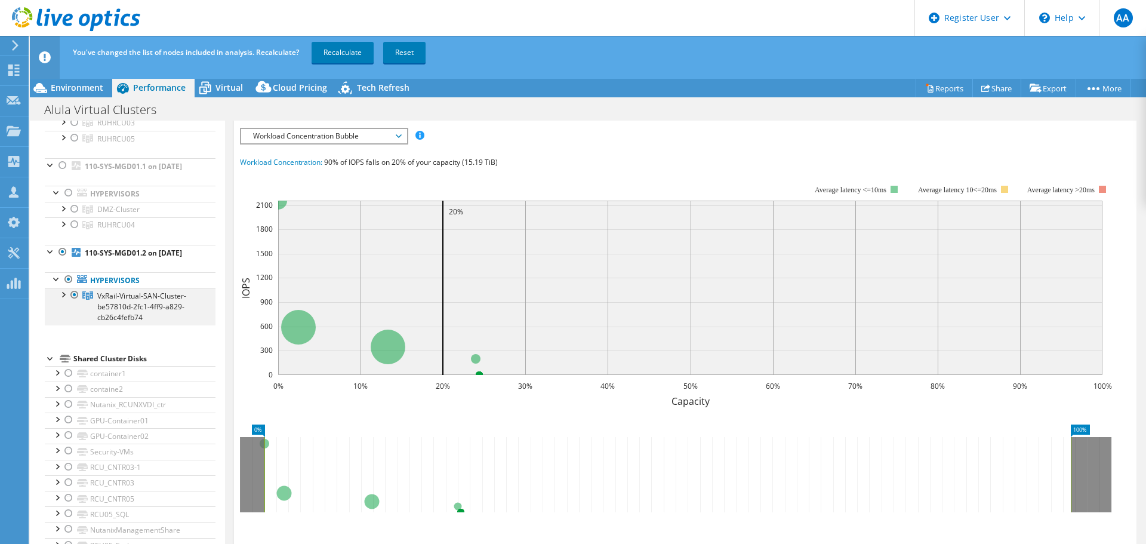
click at [63, 300] on div at bounding box center [63, 294] width 12 height 12
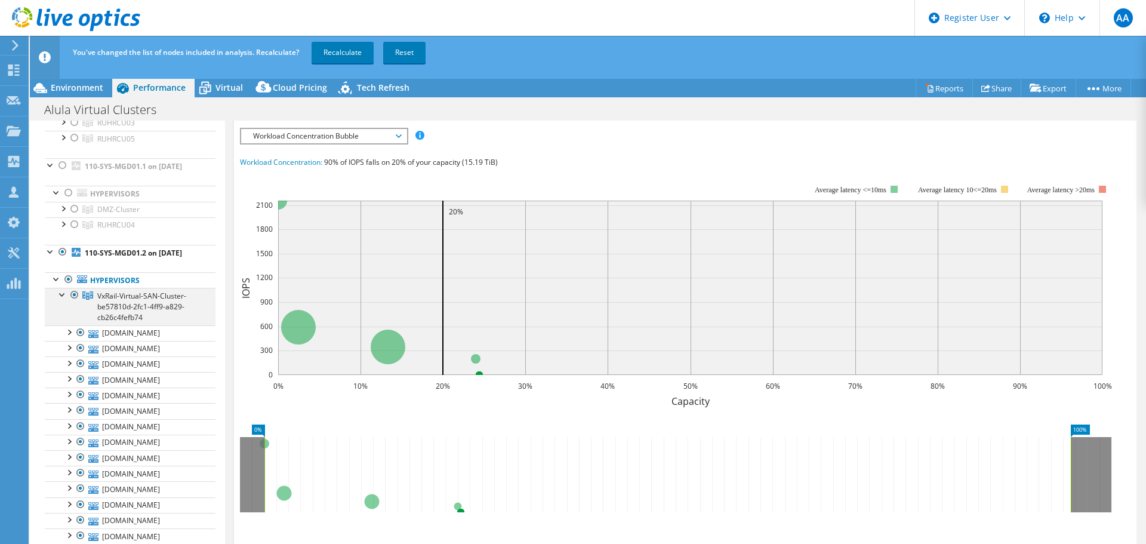
click at [62, 300] on div at bounding box center [63, 294] width 12 height 12
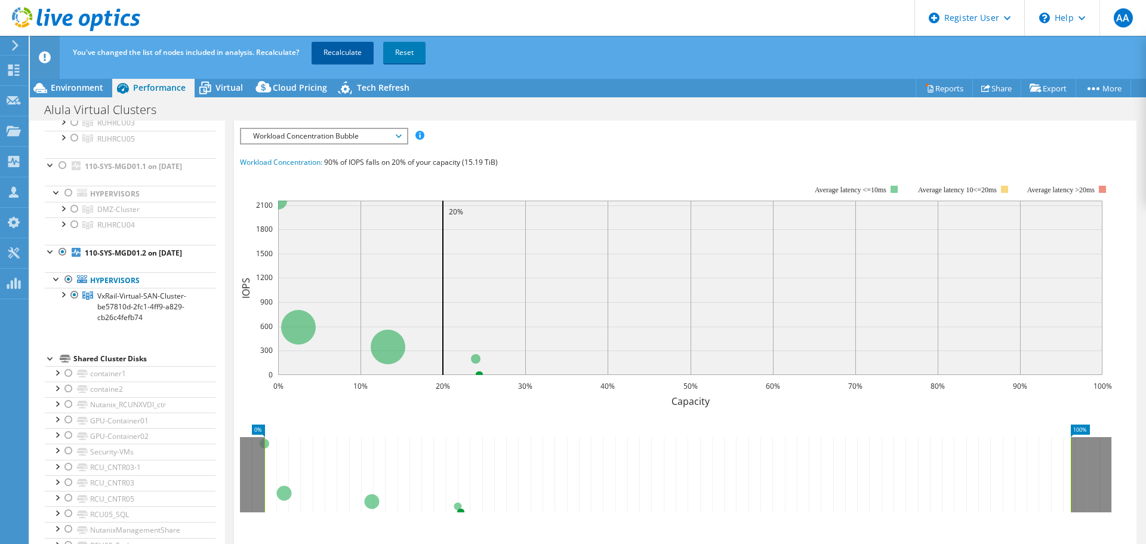
click at [350, 54] on link "Recalculate" at bounding box center [343, 52] width 62 height 21
click at [48, 257] on div at bounding box center [51, 251] width 12 height 12
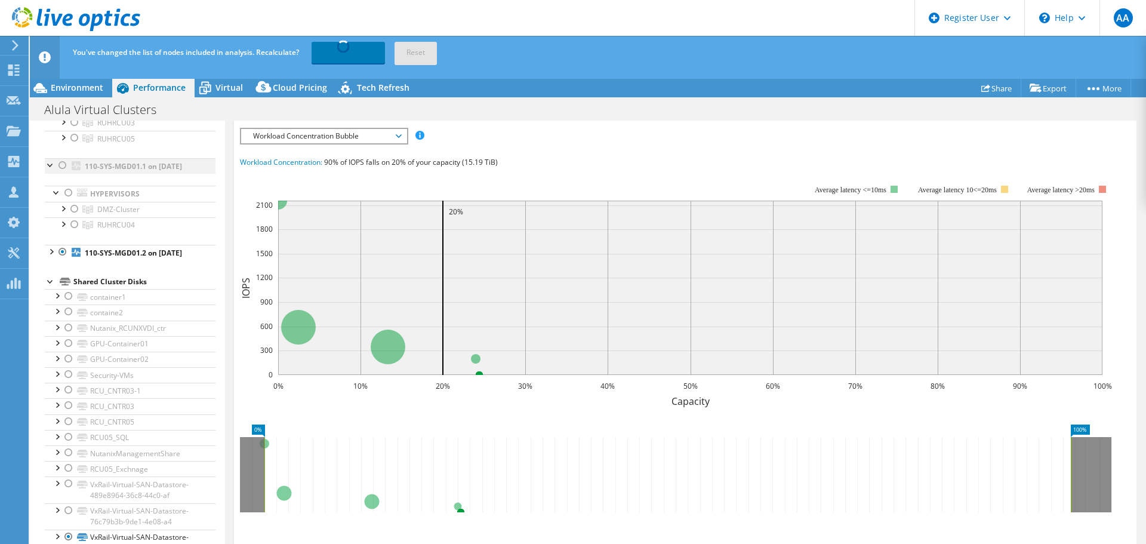
click at [53, 170] on div at bounding box center [51, 164] width 12 height 12
click at [51, 164] on div at bounding box center [51, 158] width 12 height 12
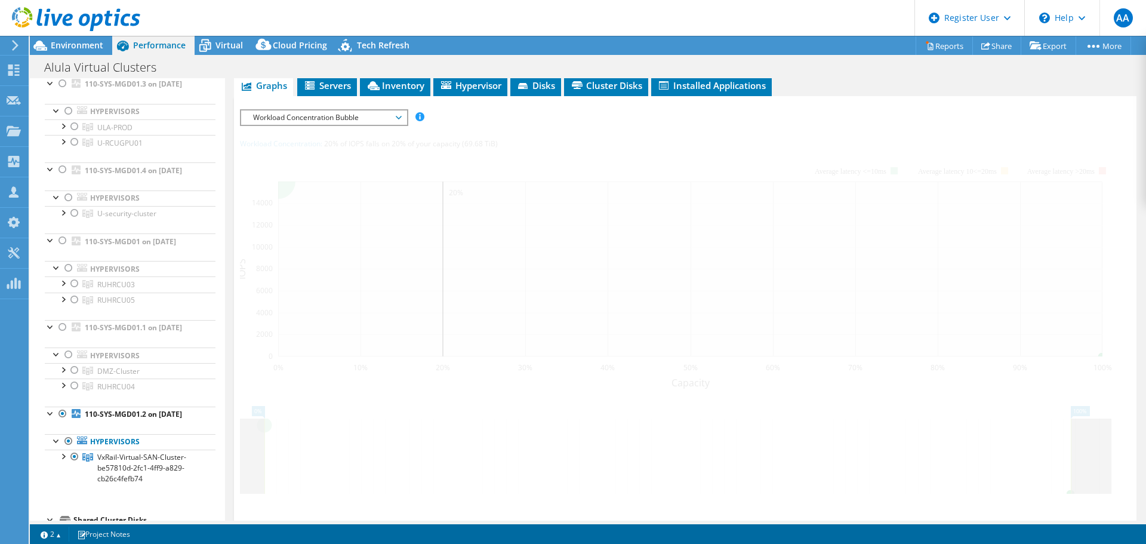
scroll to position [0, 0]
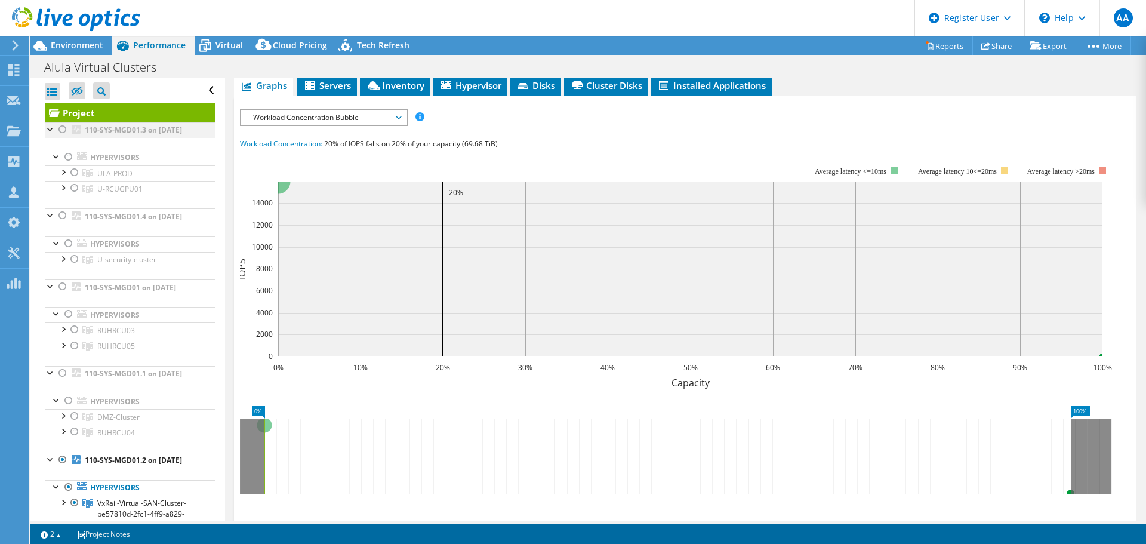
click at [53, 128] on div at bounding box center [51, 128] width 12 height 12
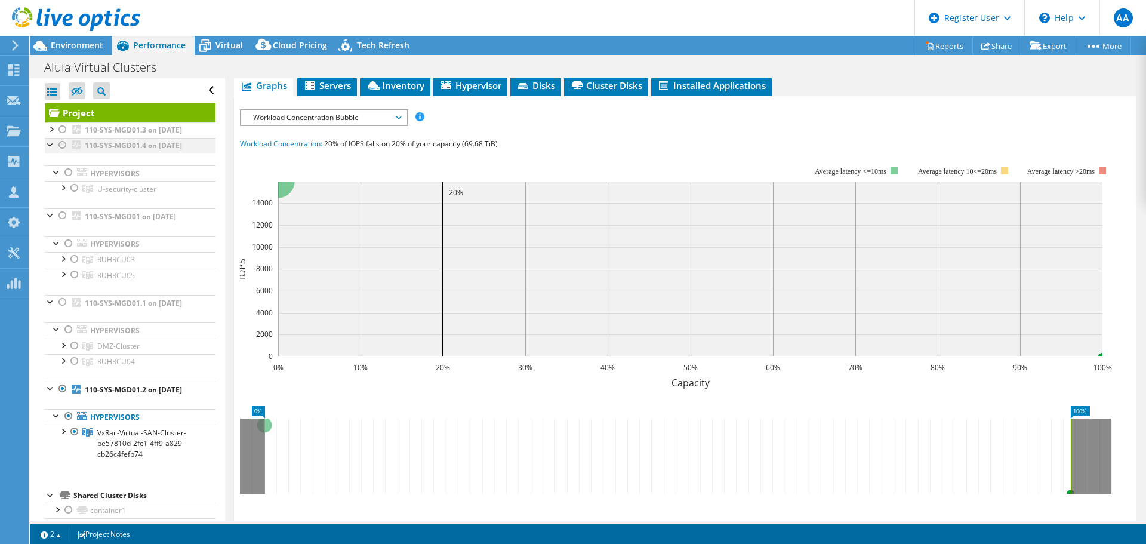
click at [51, 150] on div at bounding box center [51, 144] width 12 height 12
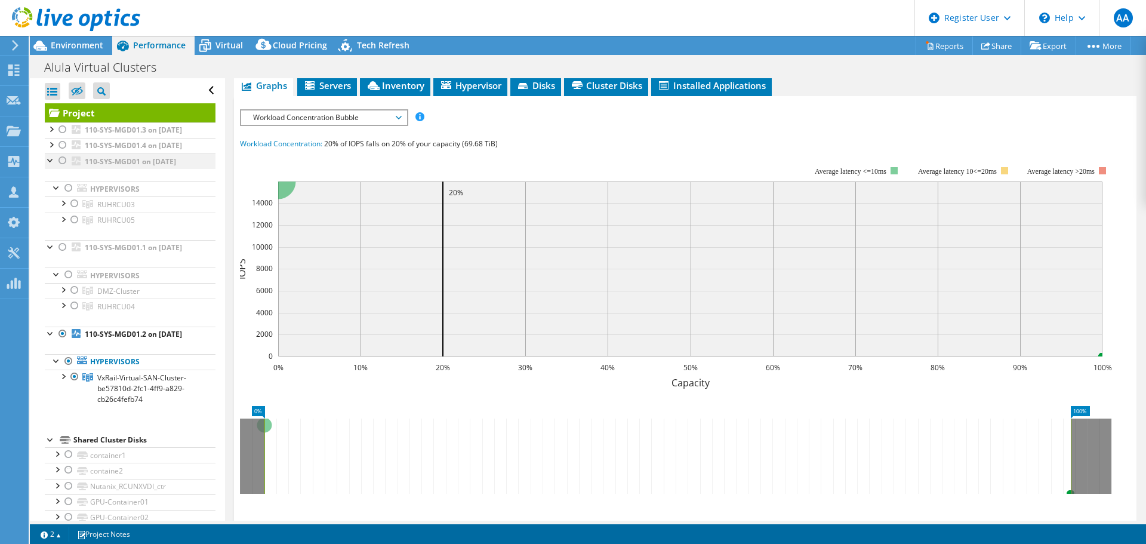
click at [51, 165] on div at bounding box center [51, 159] width 12 height 12
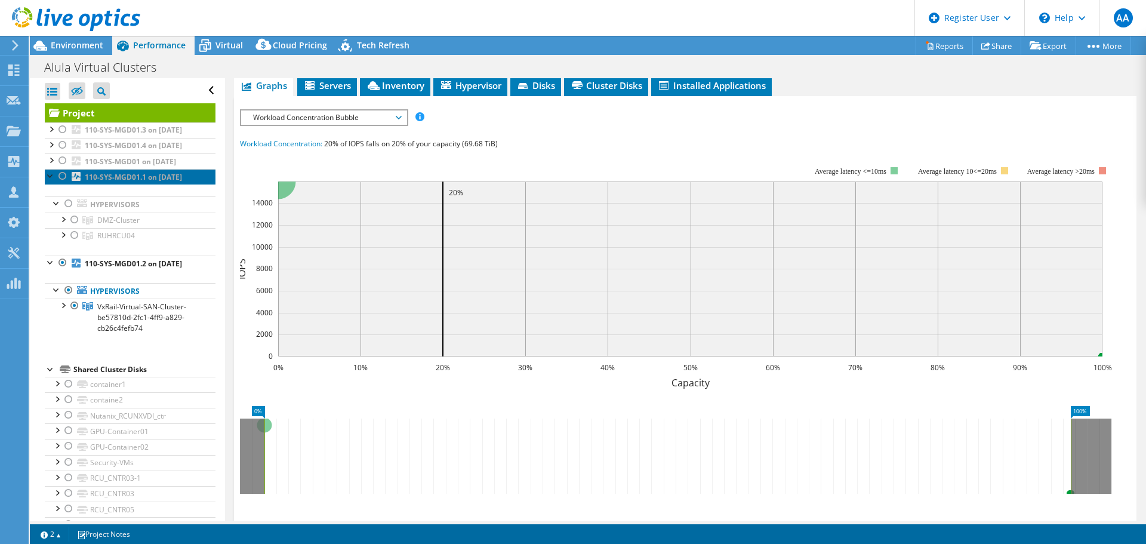
click at [48, 184] on link "110-SYS-MGD01.1 on [DATE]" at bounding box center [130, 177] width 171 height 16
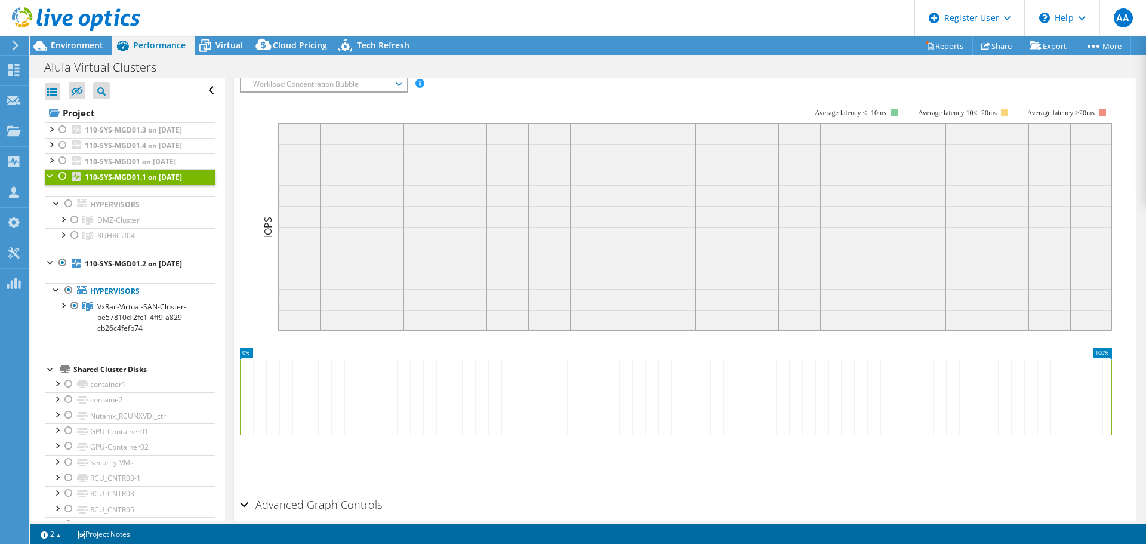
scroll to position [229, 0]
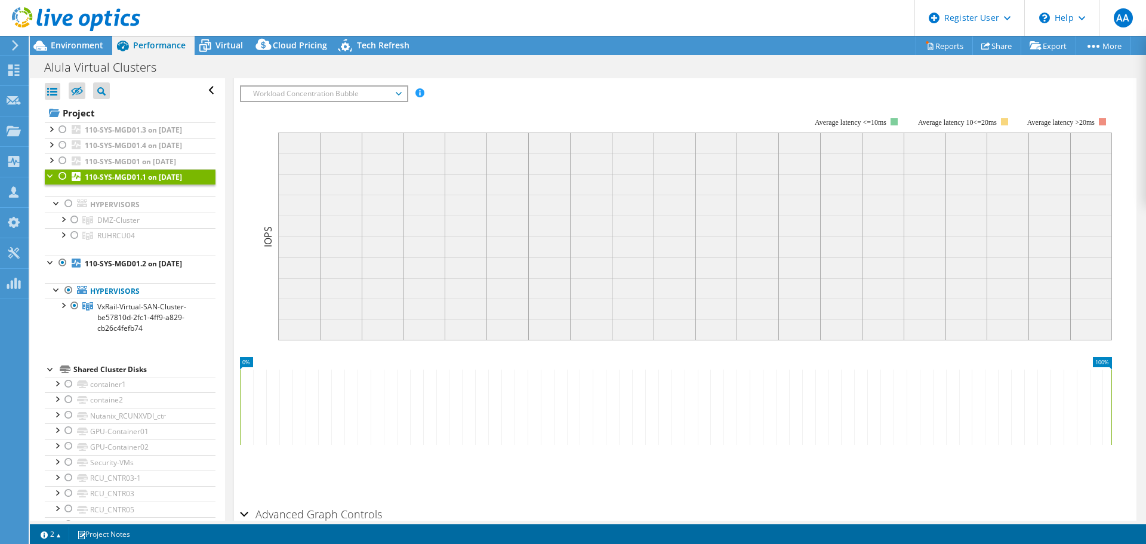
click at [47, 181] on div at bounding box center [51, 175] width 12 height 12
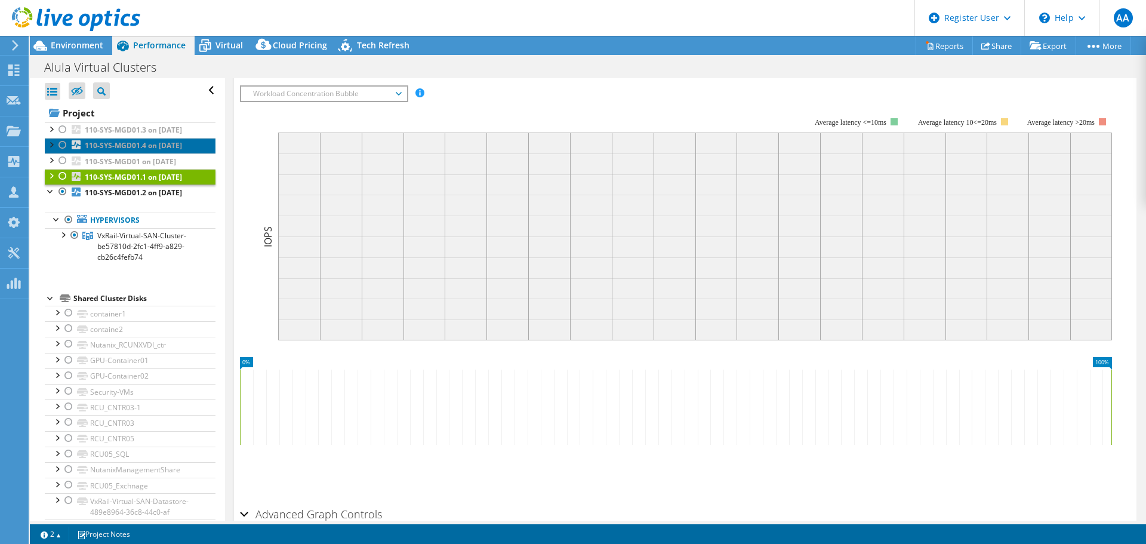
click at [125, 153] on link "110-SYS-MGD01.4 on [DATE]" at bounding box center [130, 146] width 171 height 16
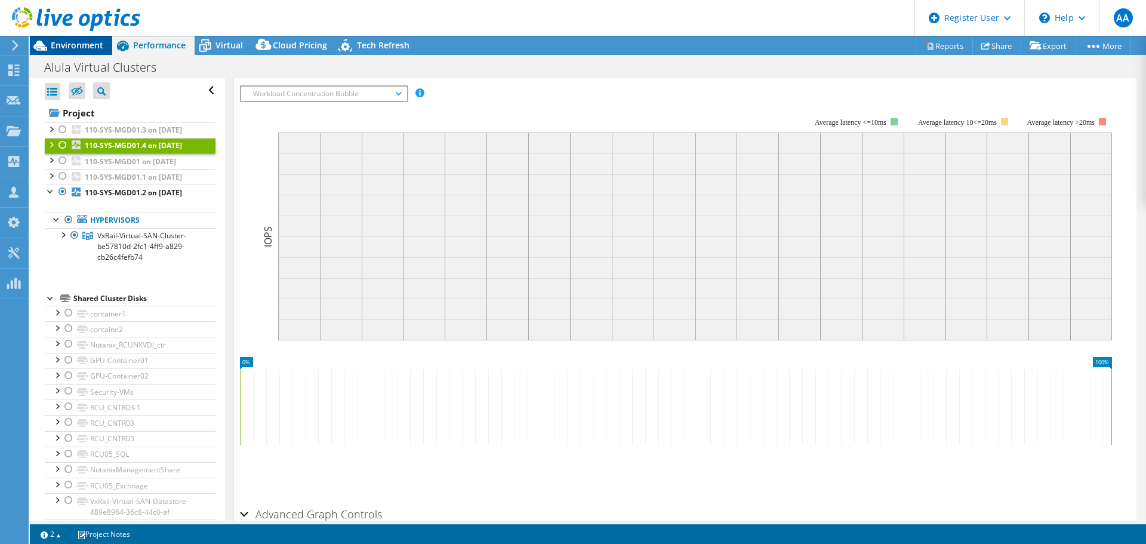
click at [73, 47] on span "Environment" at bounding box center [77, 44] width 53 height 11
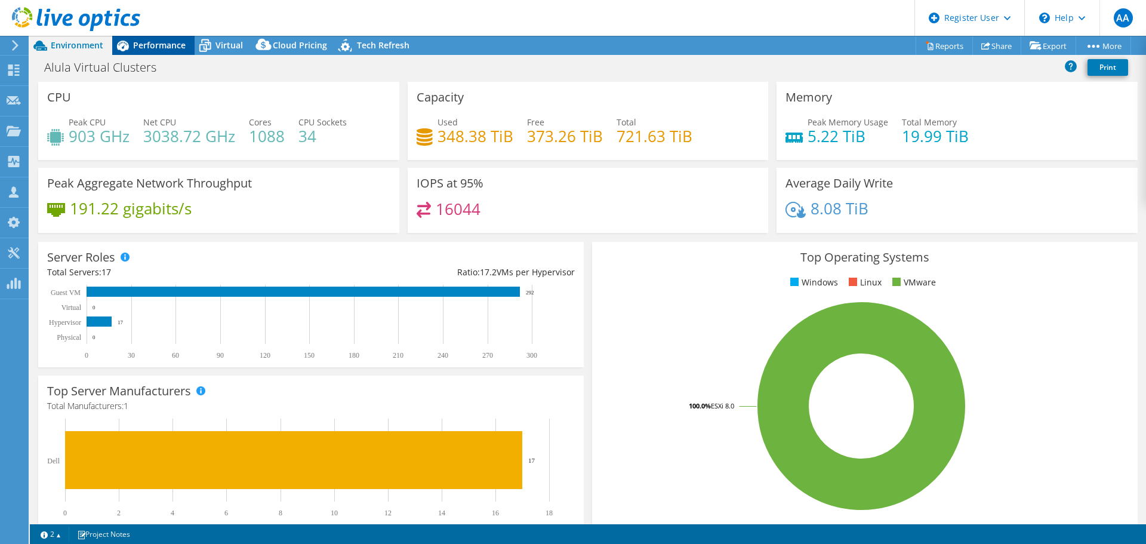
click at [143, 49] on span "Performance" at bounding box center [159, 44] width 53 height 11
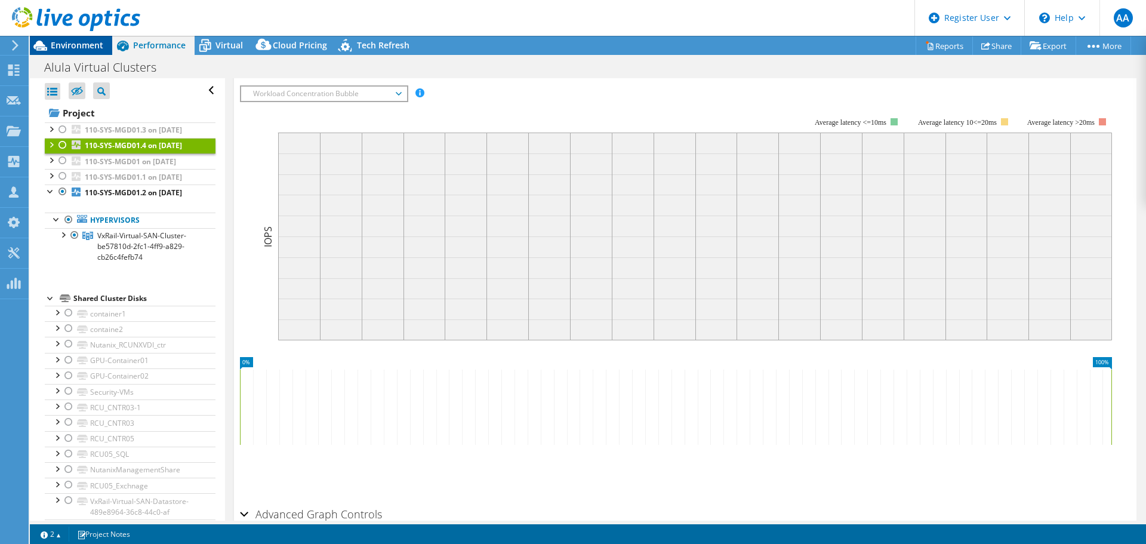
click at [91, 45] on span "Environment" at bounding box center [77, 44] width 53 height 11
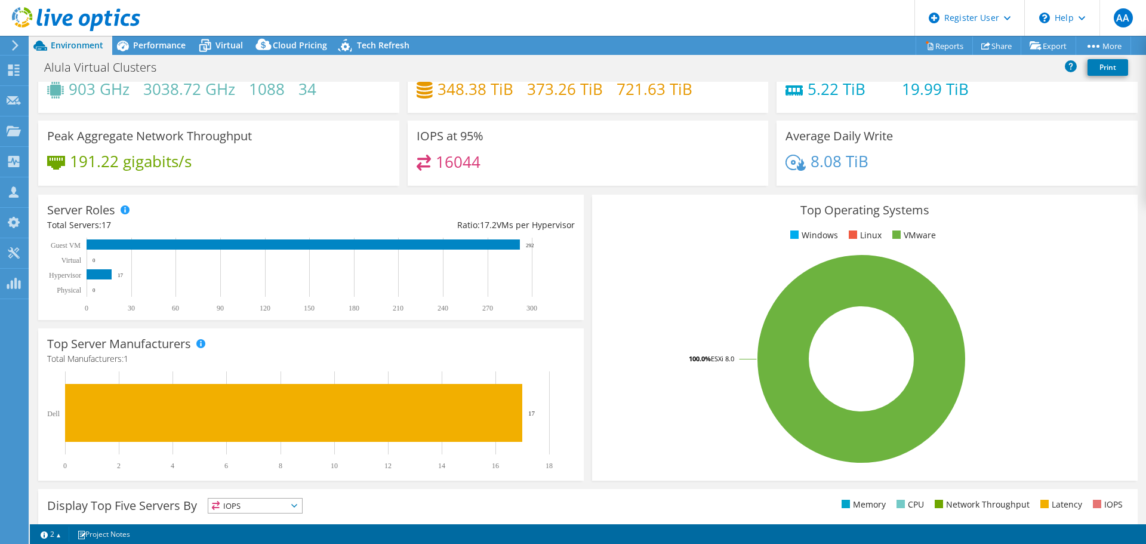
scroll to position [0, 0]
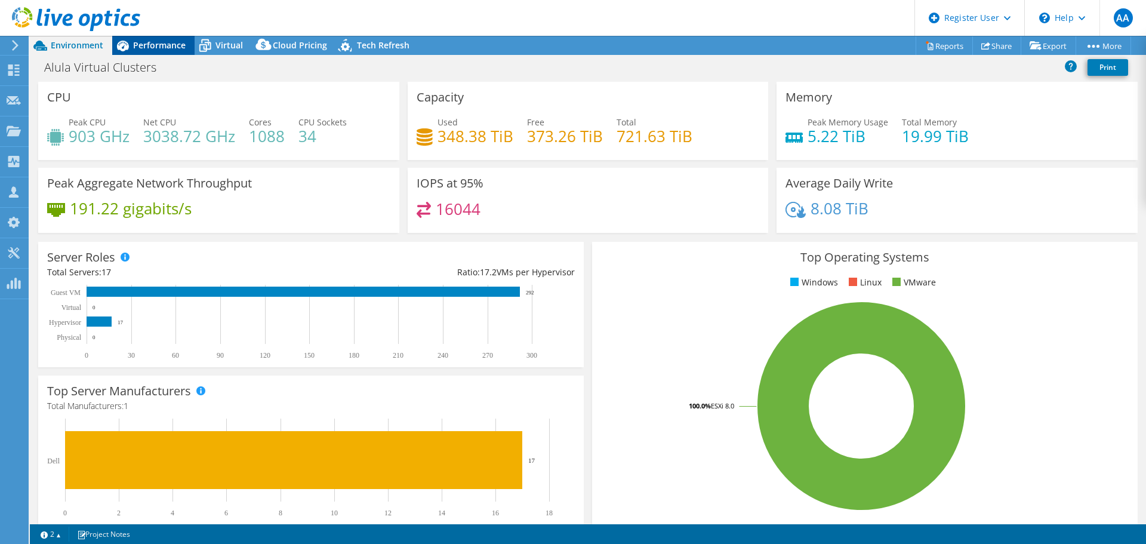
click at [156, 44] on span "Performance" at bounding box center [159, 44] width 53 height 11
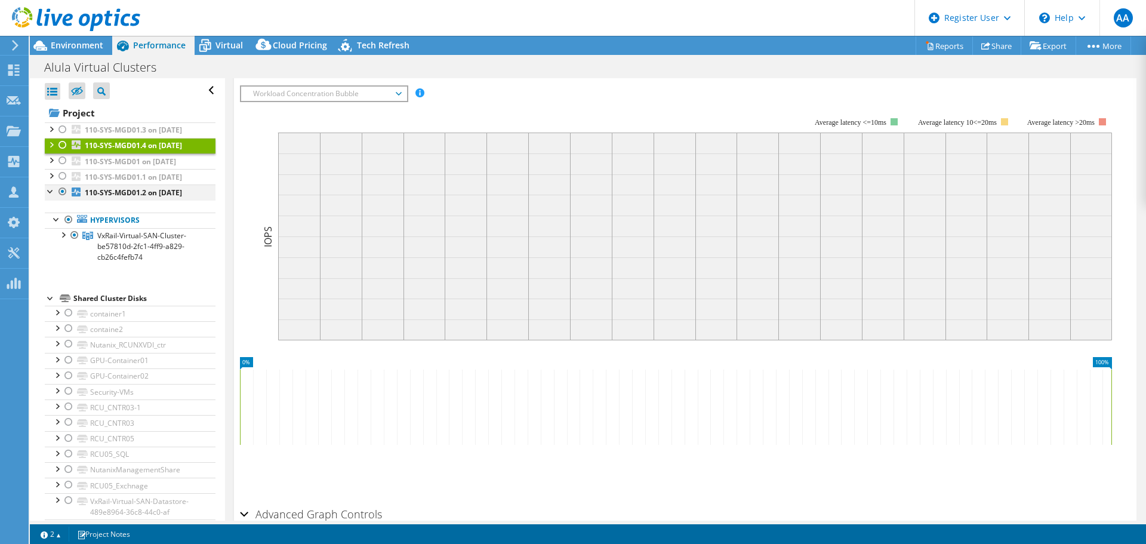
click at [48, 196] on div at bounding box center [51, 190] width 12 height 12
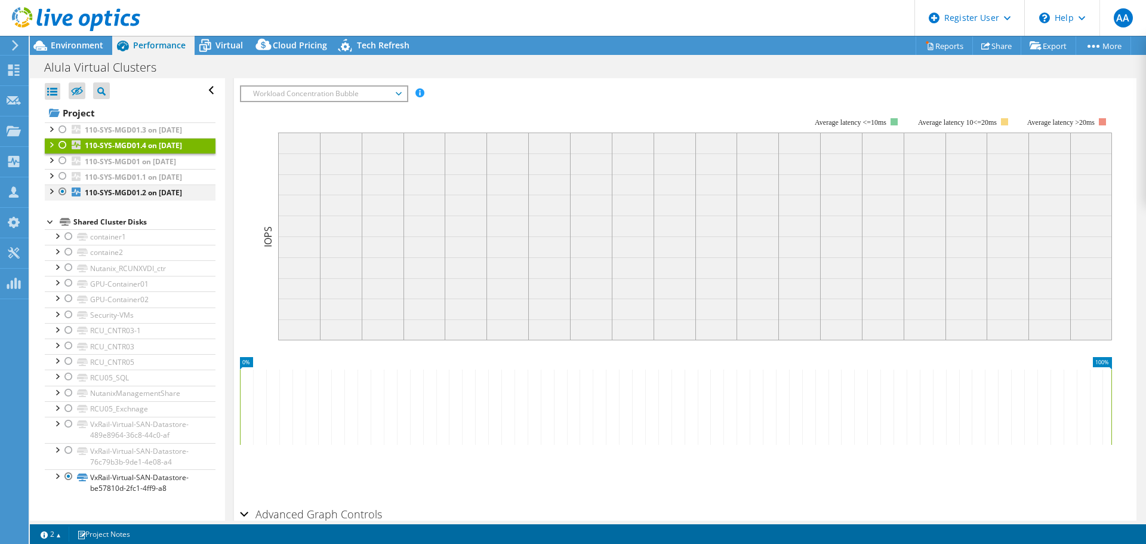
click at [63, 199] on div at bounding box center [63, 191] width 12 height 14
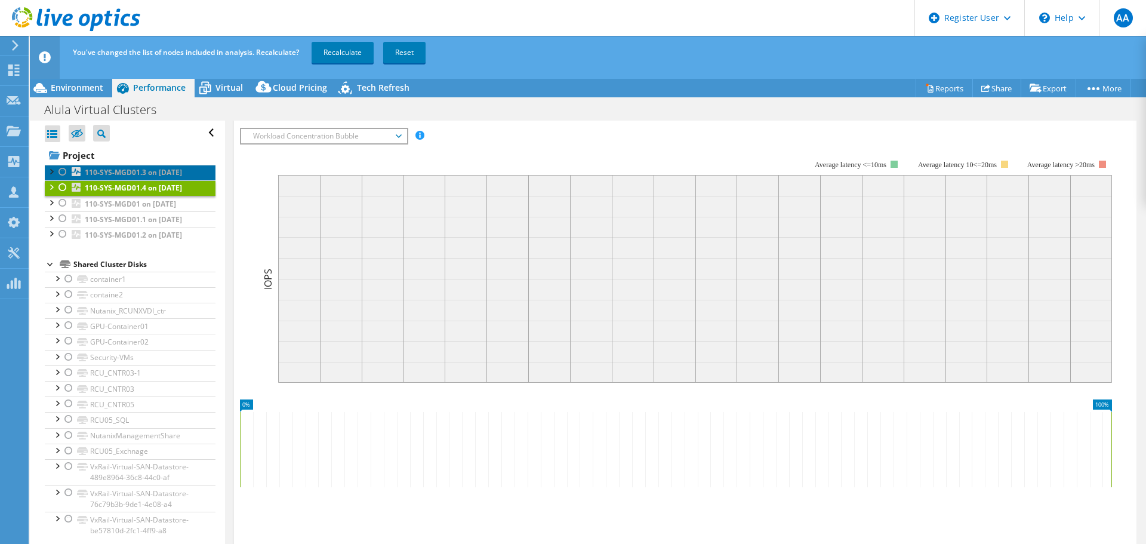
click at [104, 177] on b "110-SYS-MGD01.3 on [DATE]" at bounding box center [133, 172] width 97 height 10
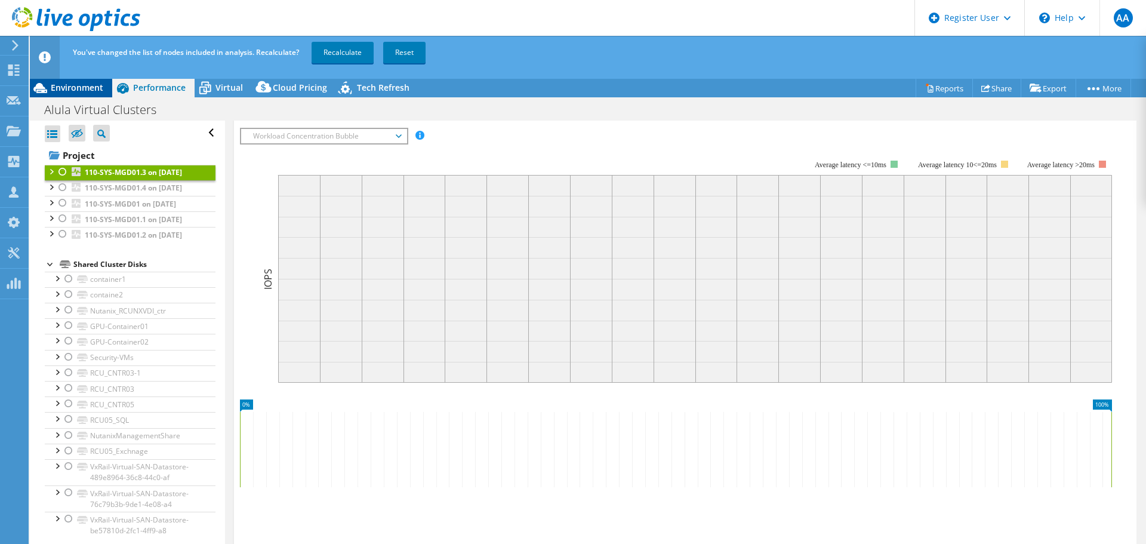
click at [75, 88] on span "Environment" at bounding box center [77, 87] width 53 height 11
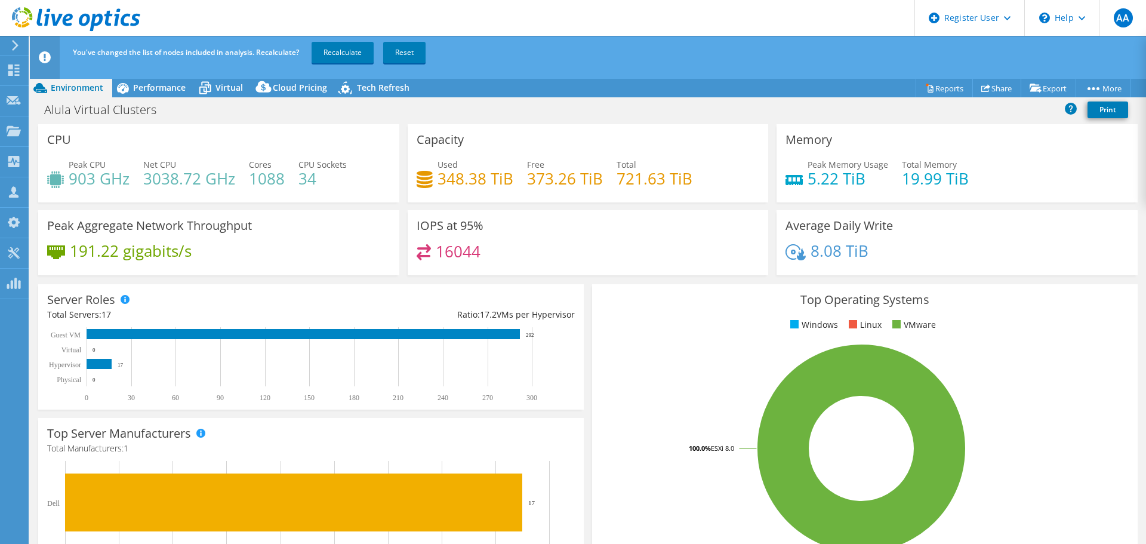
scroll to position [60, 0]
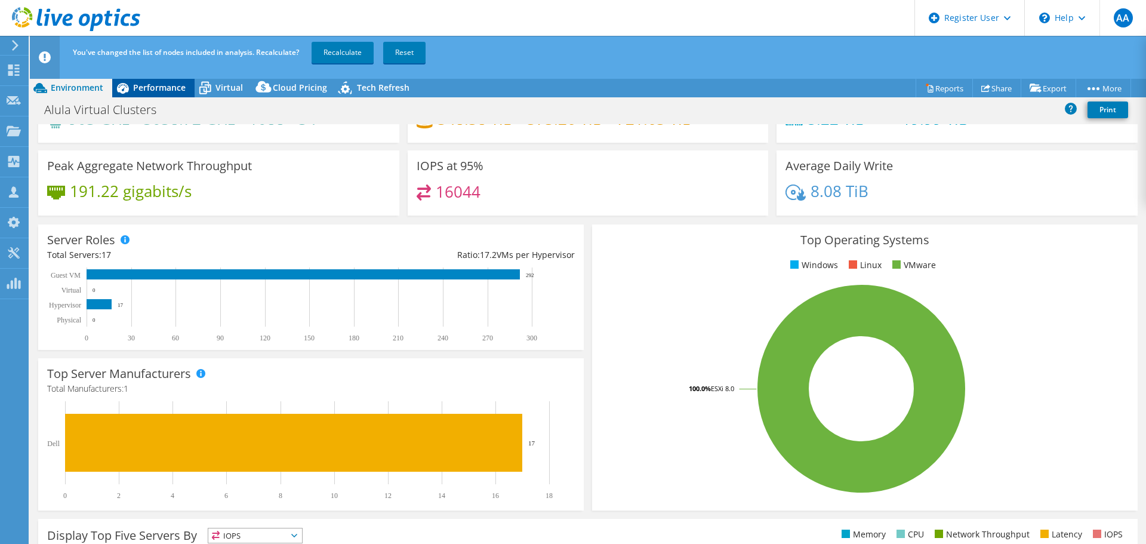
drag, startPoint x: 404, startPoint y: 50, endPoint x: 143, endPoint y: 90, distance: 264.6
click at [143, 90] on span "Performance" at bounding box center [159, 87] width 53 height 11
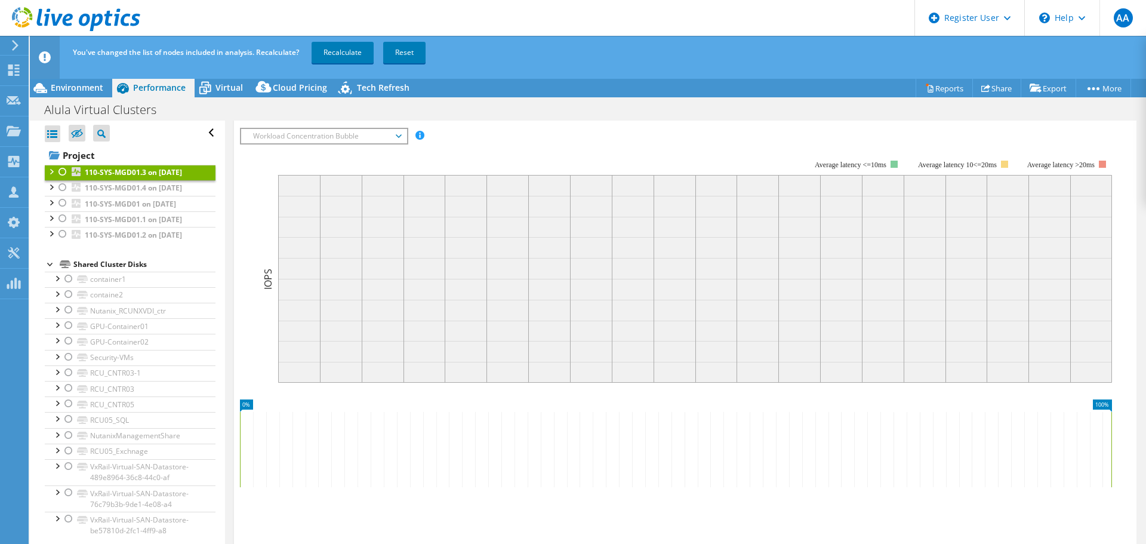
scroll to position [0, 0]
click at [62, 171] on div at bounding box center [63, 172] width 12 height 14
click at [49, 171] on div at bounding box center [51, 171] width 12 height 12
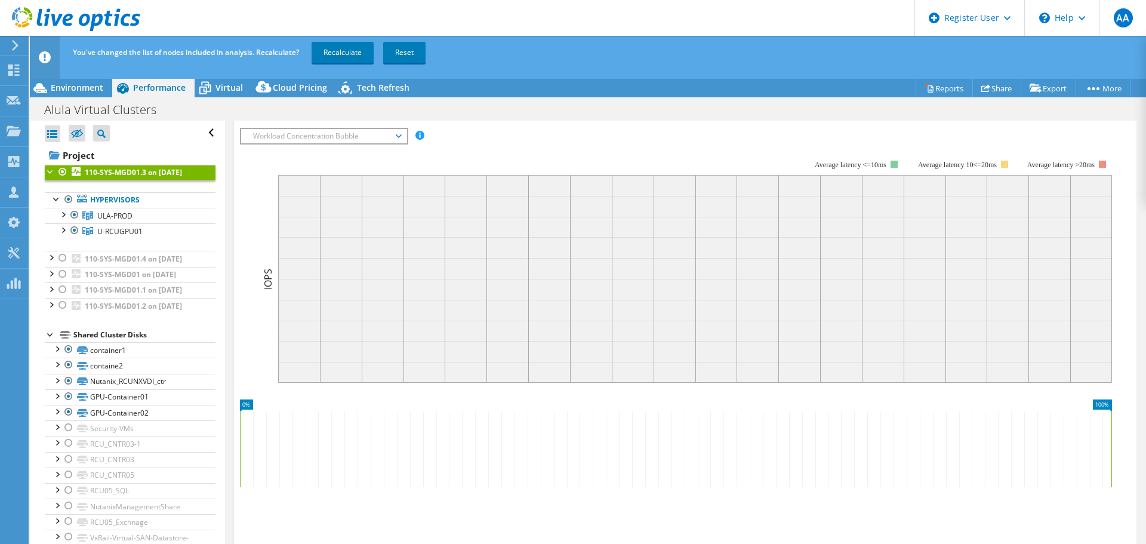
click at [49, 174] on div at bounding box center [51, 171] width 12 height 12
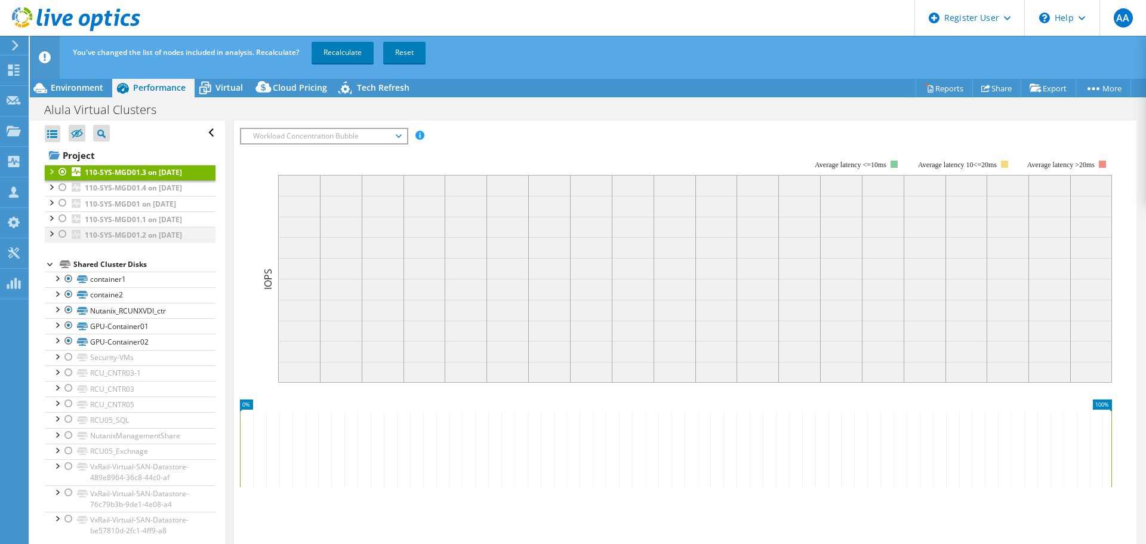
click at [51, 239] on div at bounding box center [51, 233] width 12 height 12
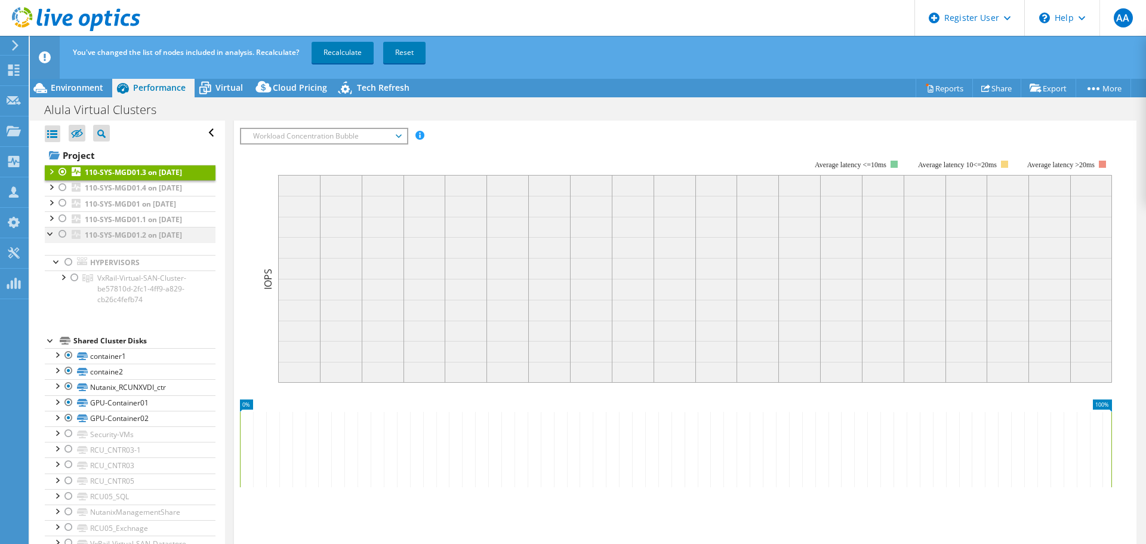
click at [51, 239] on div at bounding box center [51, 233] width 12 height 12
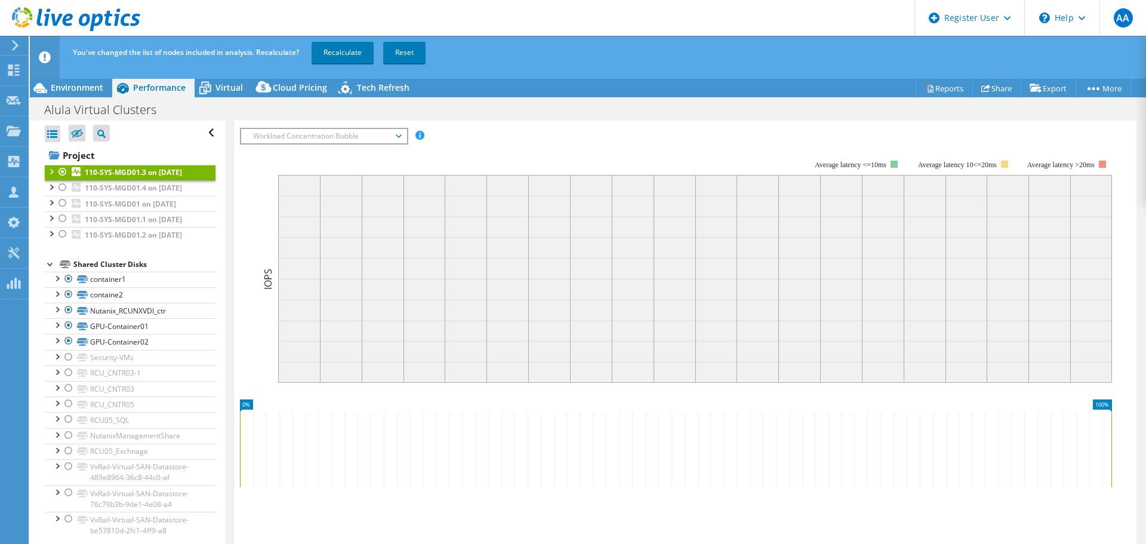
click at [142, 143] on div "Open All Close All Hide Excluded Nodes Project Tree Filter" at bounding box center [130, 133] width 171 height 25
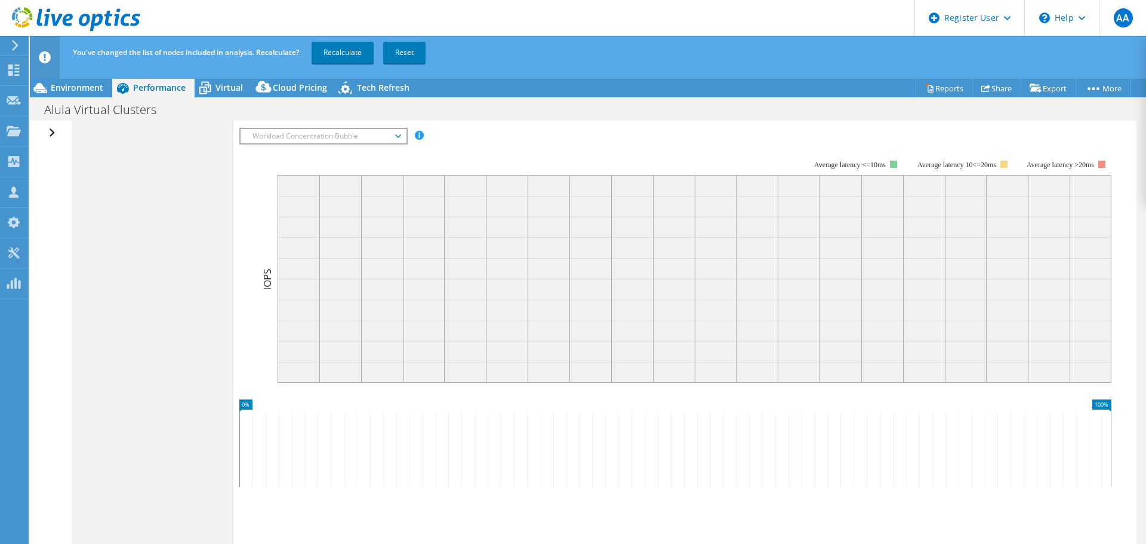
click at [52, 131] on div "Open All Close All Hide Excluded Nodes Project Tree Filter" at bounding box center [53, 133] width 17 height 25
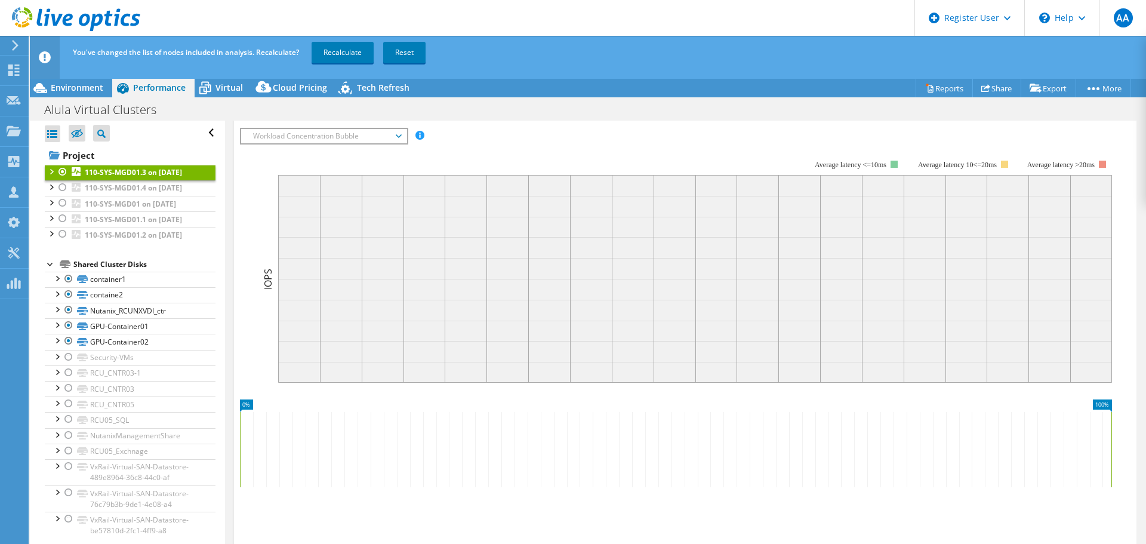
drag, startPoint x: 252, startPoint y: 223, endPoint x: 236, endPoint y: 218, distance: 16.6
click at [254, 224] on rect at bounding box center [676, 263] width 872 height 239
click at [109, 193] on b "110-SYS-MGD01.4 on [DATE]" at bounding box center [133, 188] width 97 height 10
click at [63, 195] on div at bounding box center [63, 187] width 12 height 14
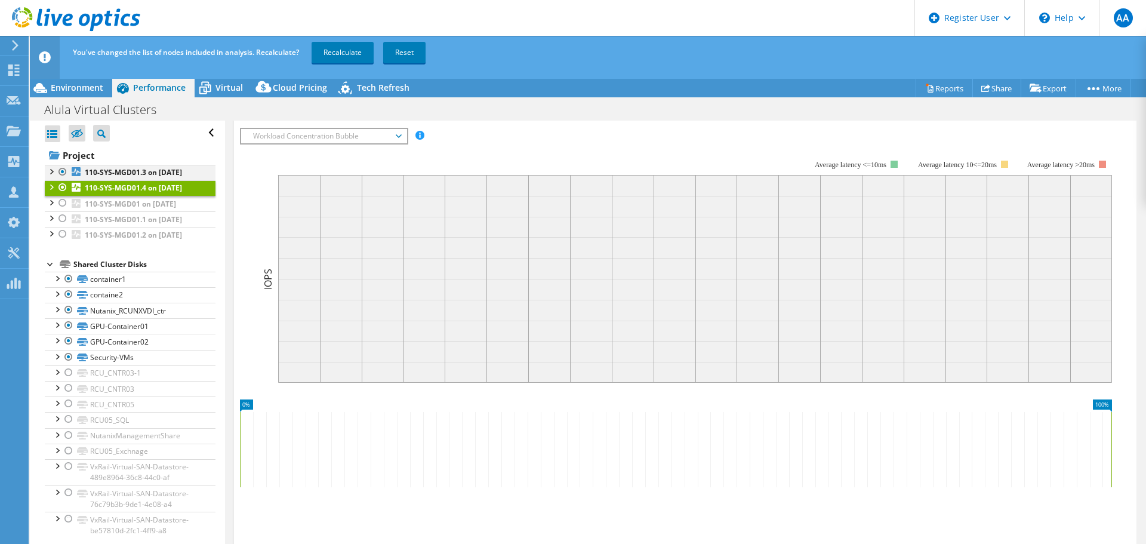
click at [63, 172] on div at bounding box center [63, 172] width 12 height 14
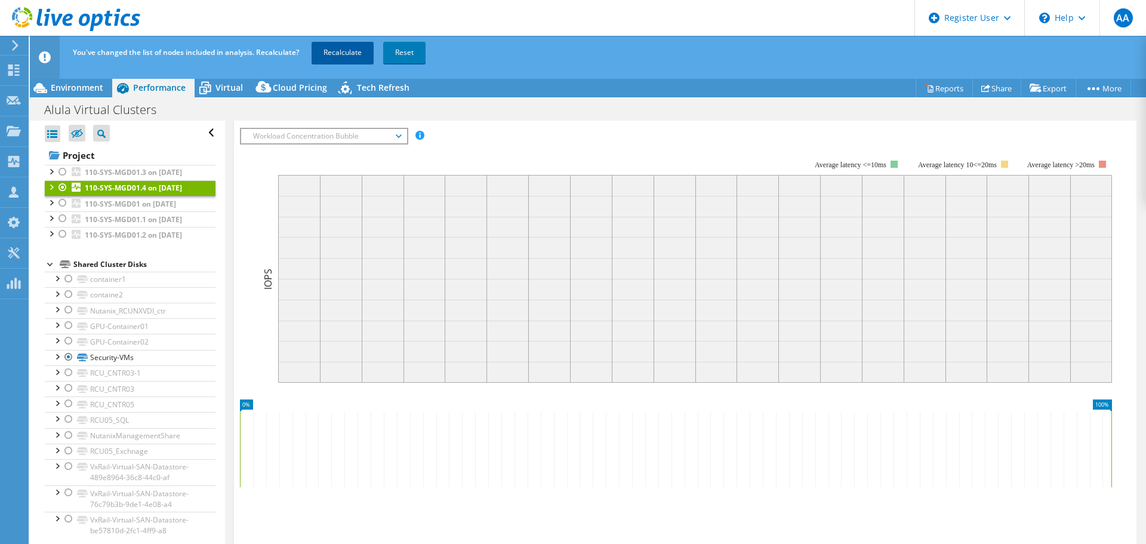
click at [341, 60] on link "Recalculate" at bounding box center [343, 52] width 62 height 21
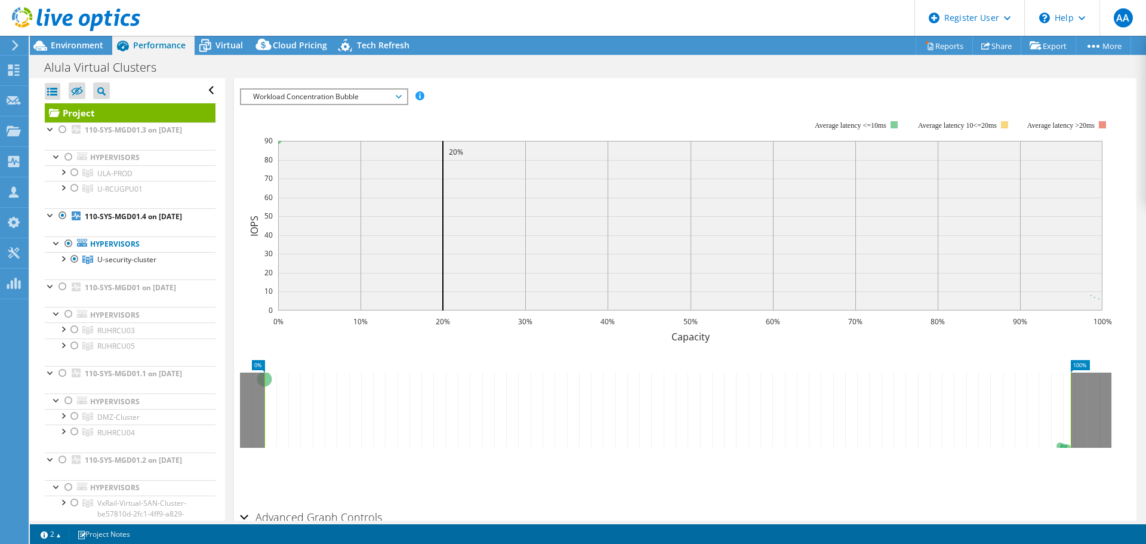
scroll to position [239, 0]
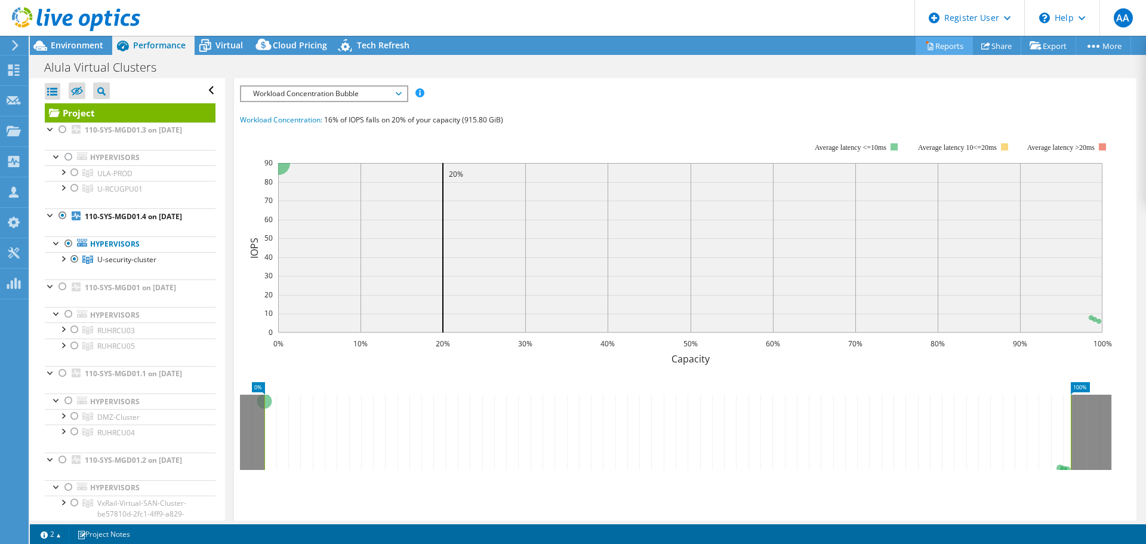
click at [935, 48] on link "Reports" at bounding box center [944, 45] width 57 height 19
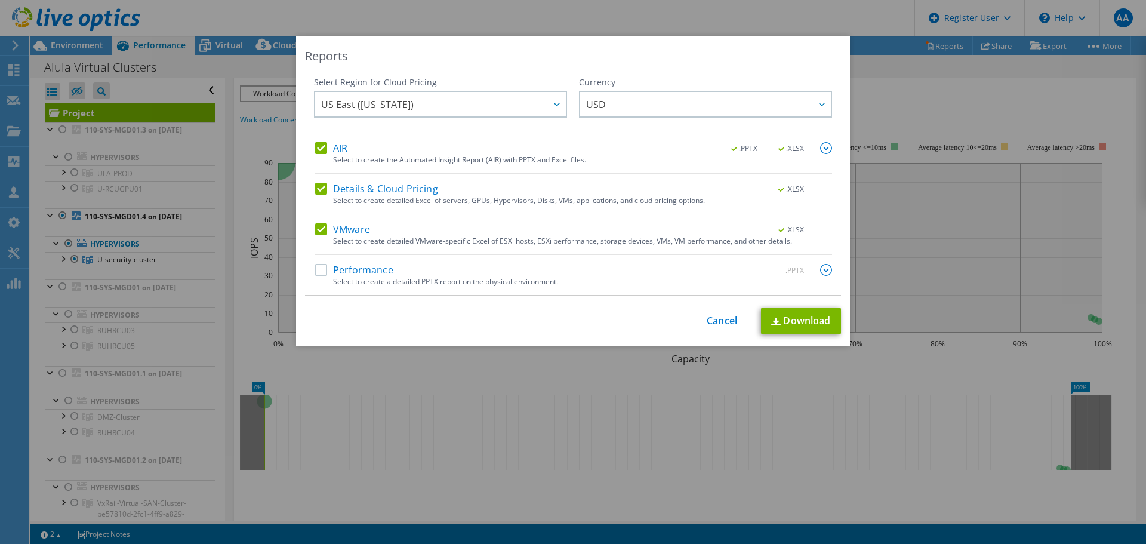
click at [328, 268] on label "Performance" at bounding box center [354, 270] width 78 height 12
click at [0, 0] on input "Performance" at bounding box center [0, 0] width 0 height 0
click at [719, 325] on link "Cancel" at bounding box center [722, 320] width 30 height 11
